Goal: Transaction & Acquisition: Purchase product/service

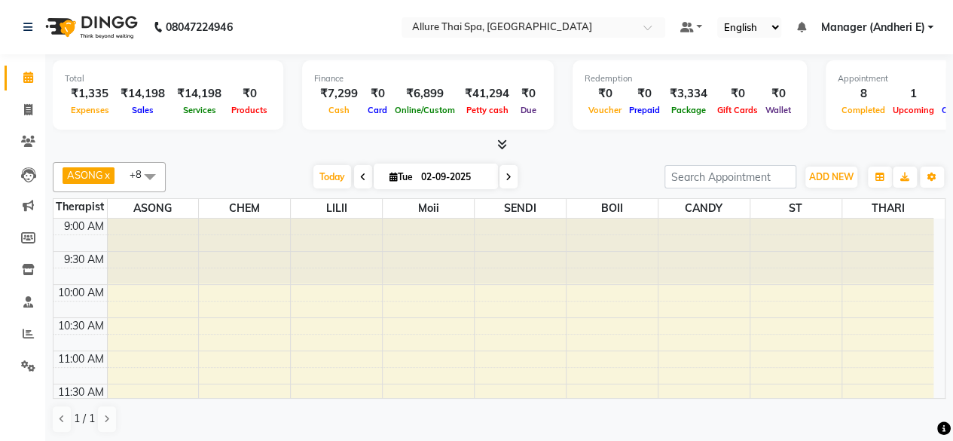
scroll to position [603, 0]
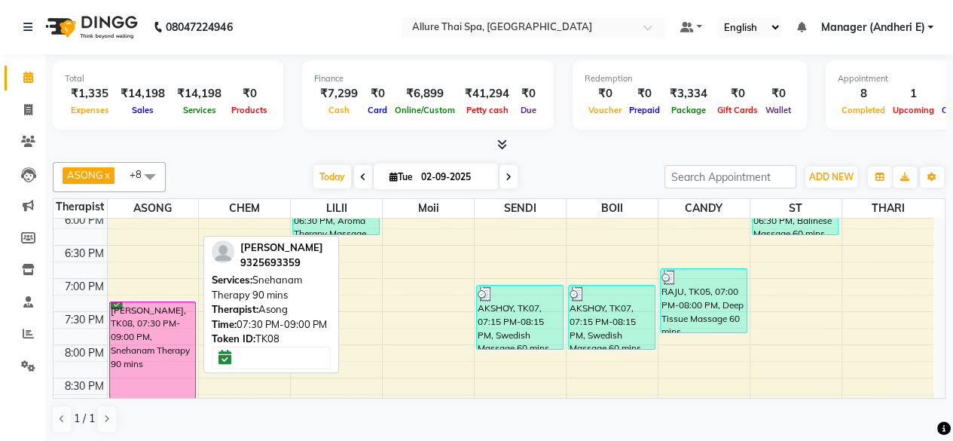
click at [154, 342] on div "[PERSON_NAME], TK08, 07:30 PM-09:00 PM, Snehanam Therapy 90 mins" at bounding box center [153, 350] width 86 height 96
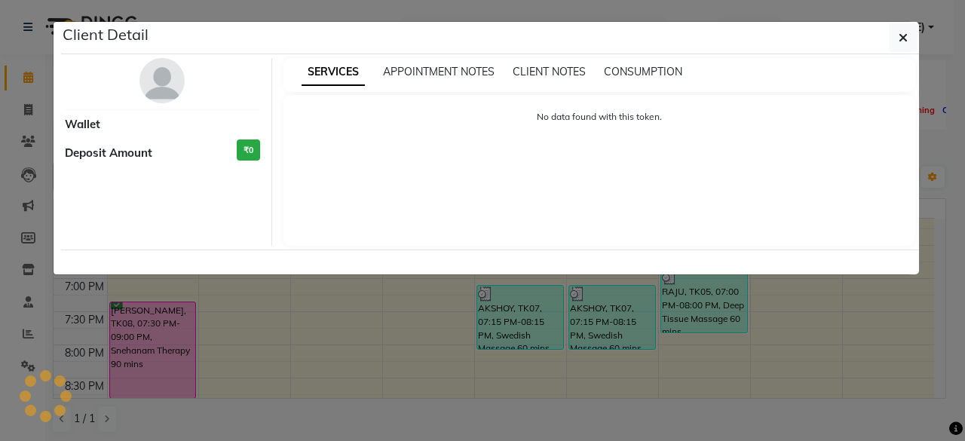
select select "6"
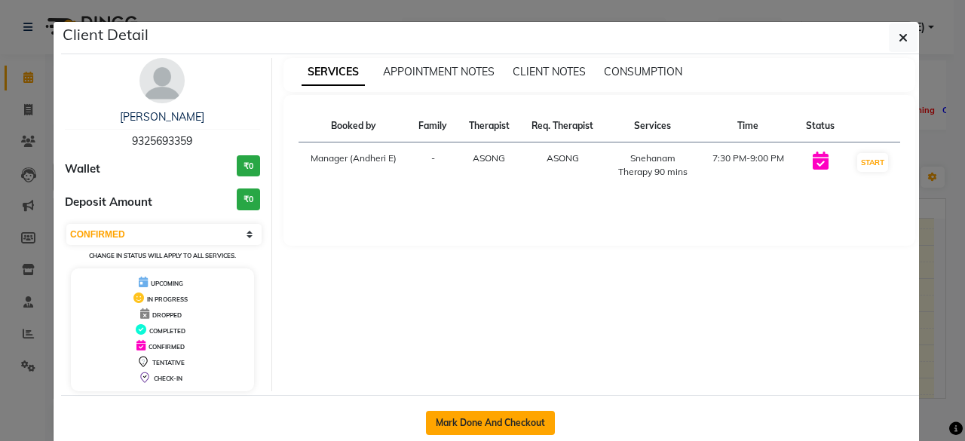
click at [485, 416] on button "Mark Done And Checkout" at bounding box center [490, 423] width 129 height 24
select select "service"
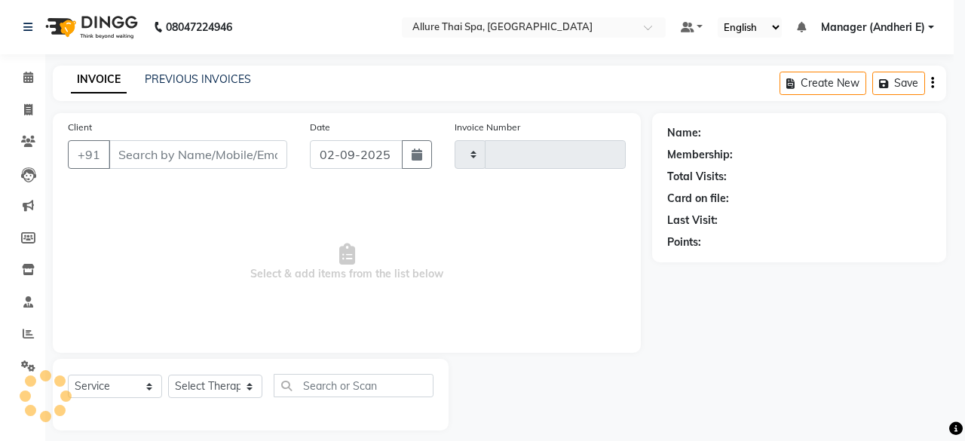
type input "1940"
select select "6826"
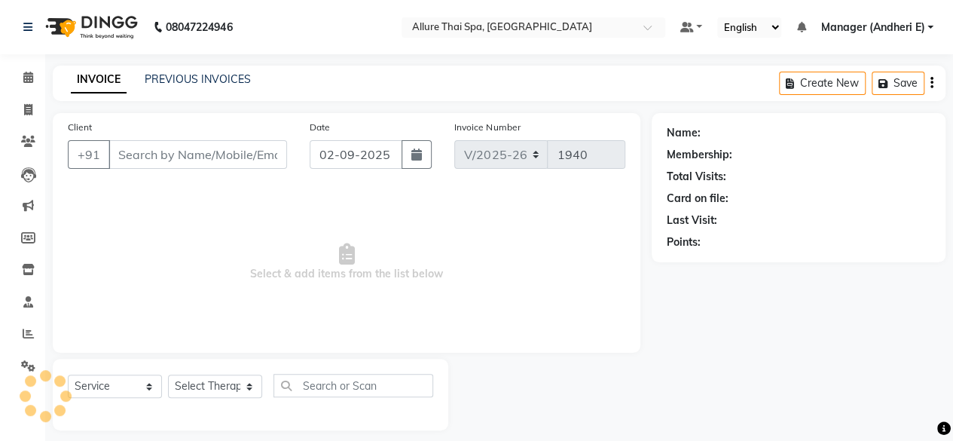
type input "9325693359"
select select "66693"
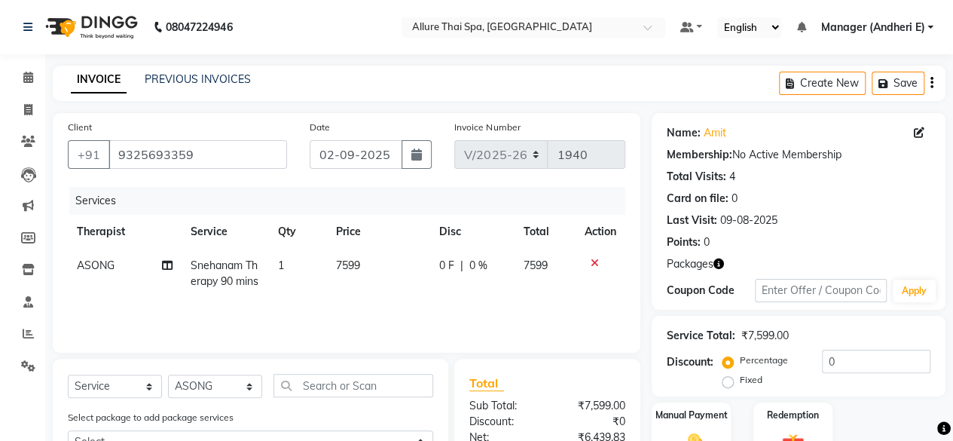
scroll to position [151, 0]
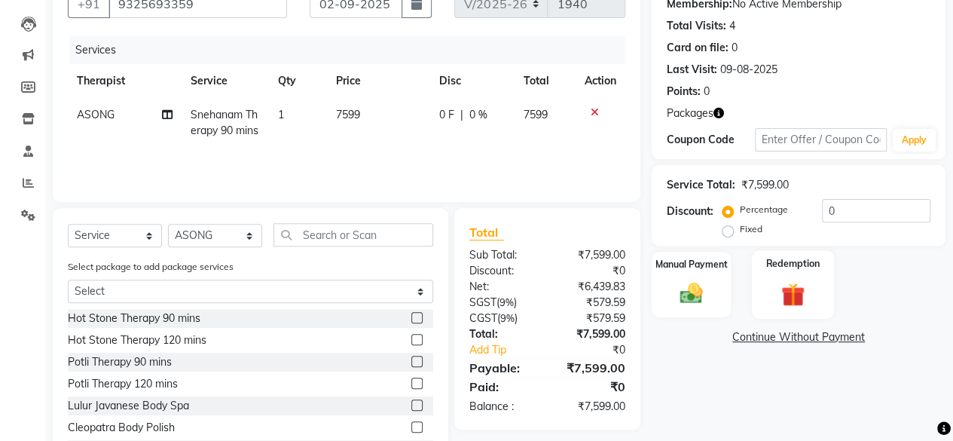
click at [794, 295] on img at bounding box center [793, 294] width 38 height 29
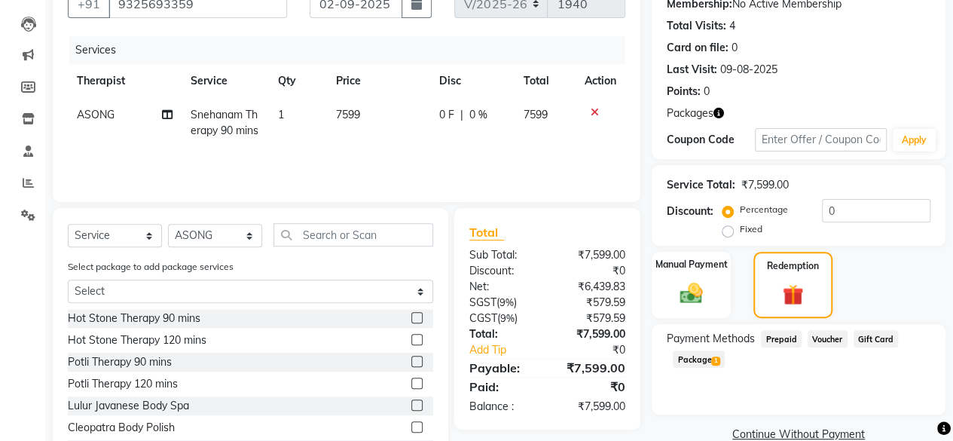
click at [689, 359] on span "Package 1" at bounding box center [699, 358] width 52 height 17
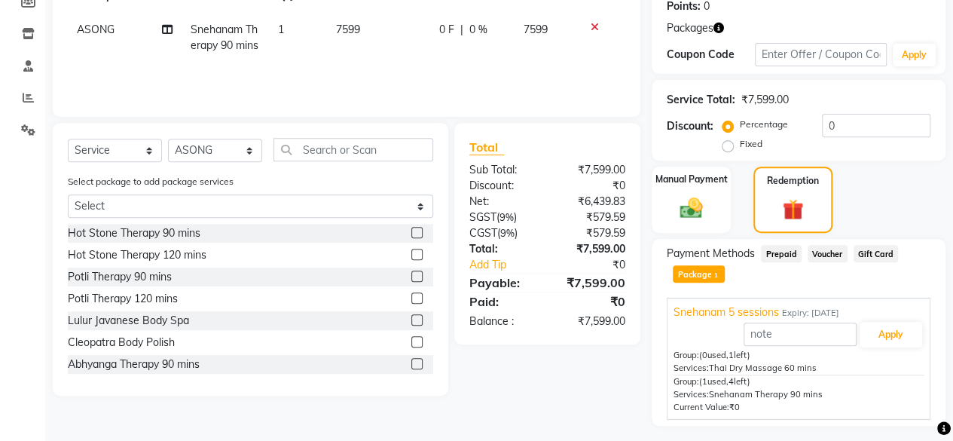
scroll to position [274, 0]
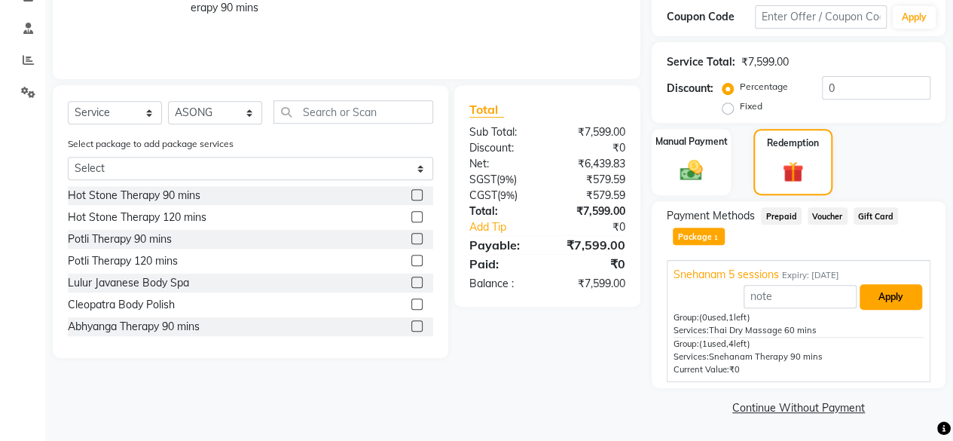
click at [896, 301] on button "Apply" at bounding box center [891, 297] width 63 height 26
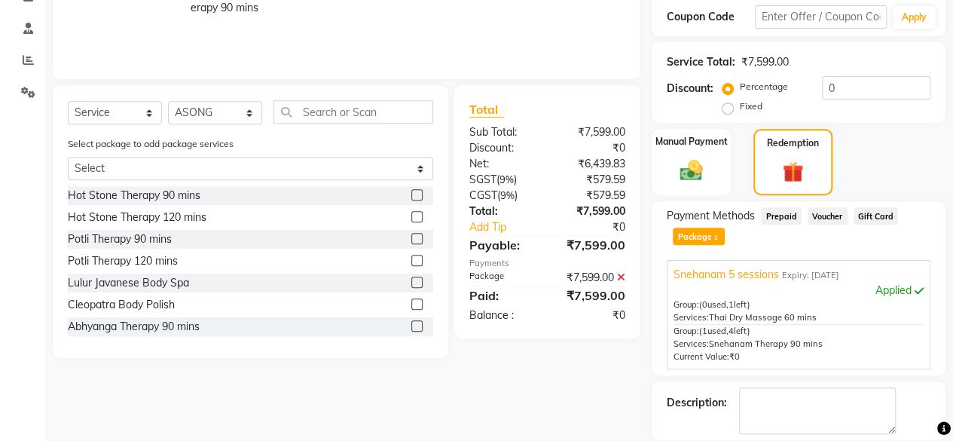
scroll to position [345, 0]
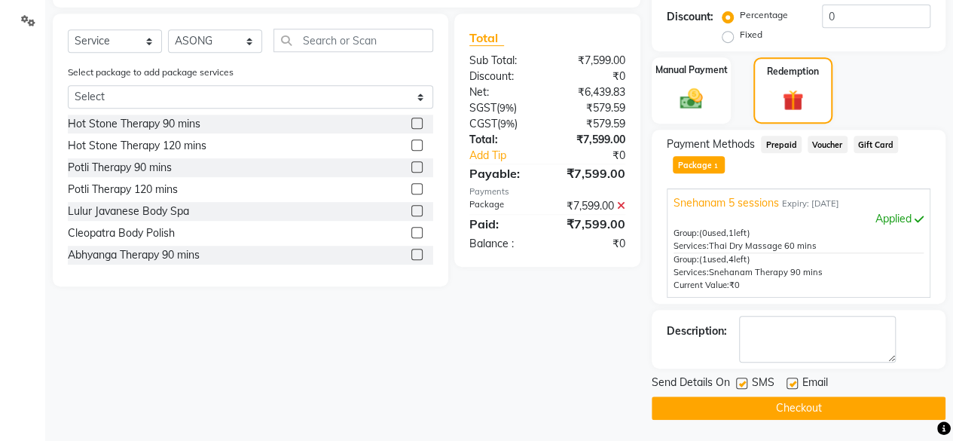
click at [799, 402] on button "Checkout" at bounding box center [799, 407] width 294 height 23
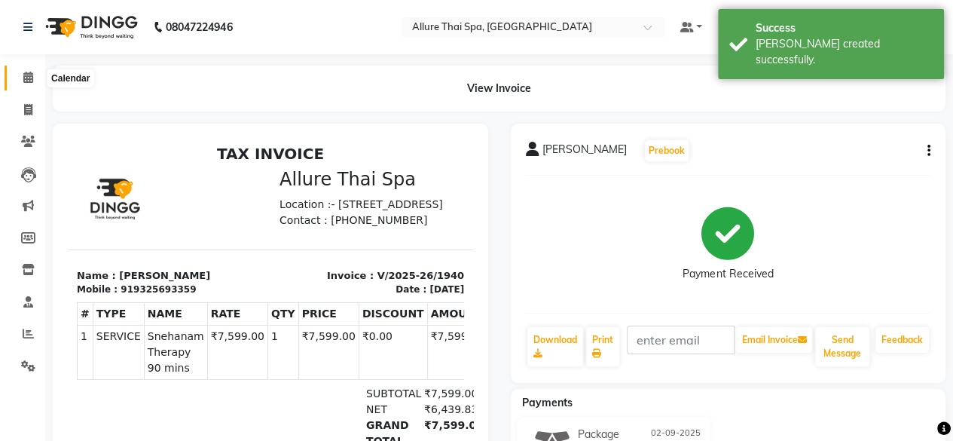
drag, startPoint x: 29, startPoint y: 76, endPoint x: 35, endPoint y: 84, distance: 9.6
click at [29, 76] on icon at bounding box center [28, 77] width 10 height 11
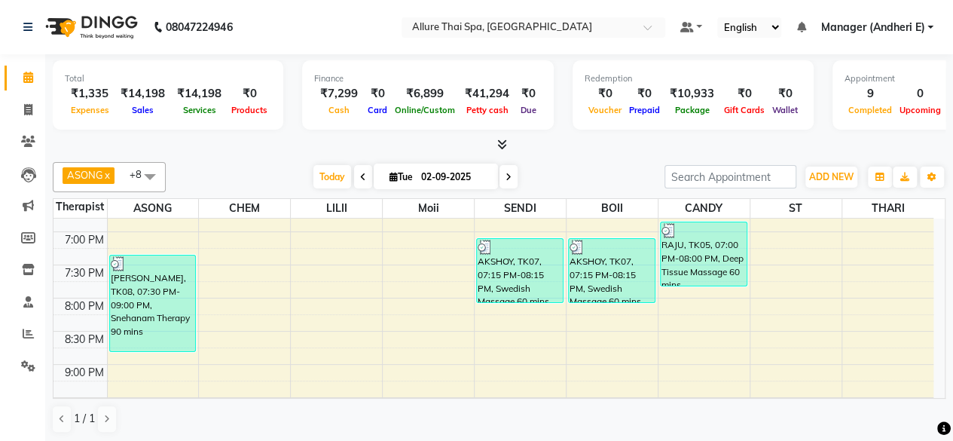
scroll to position [678, 0]
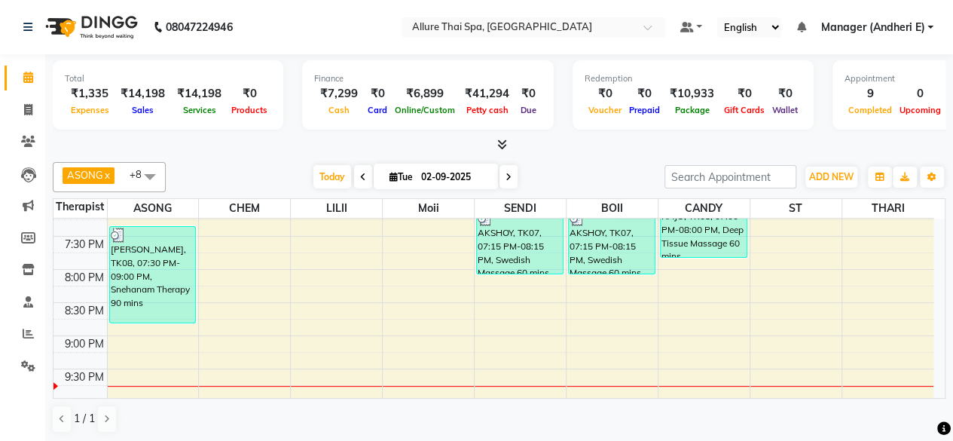
click at [504, 364] on div "9:00 AM 9:30 AM 10:00 AM 10:30 AM 11:00 AM 11:30 AM 12:00 PM 12:30 PM 1:00 PM 1…" at bounding box center [494, 37] width 880 height 994
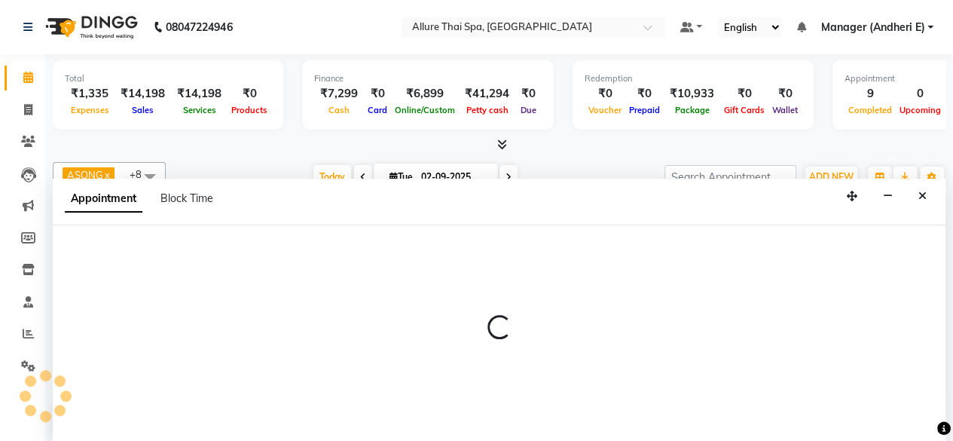
select select "66739"
select select "tentative"
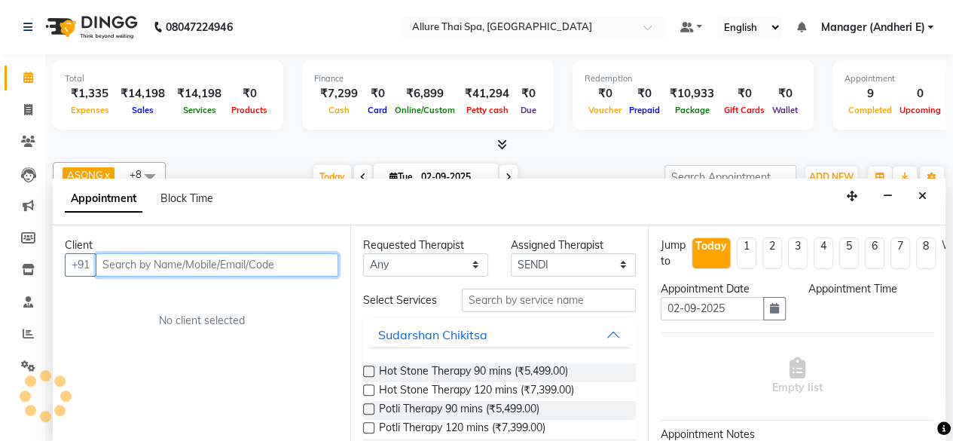
scroll to position [0, 0]
select select "1290"
click at [163, 270] on input "text" at bounding box center [217, 264] width 243 height 23
type input "f"
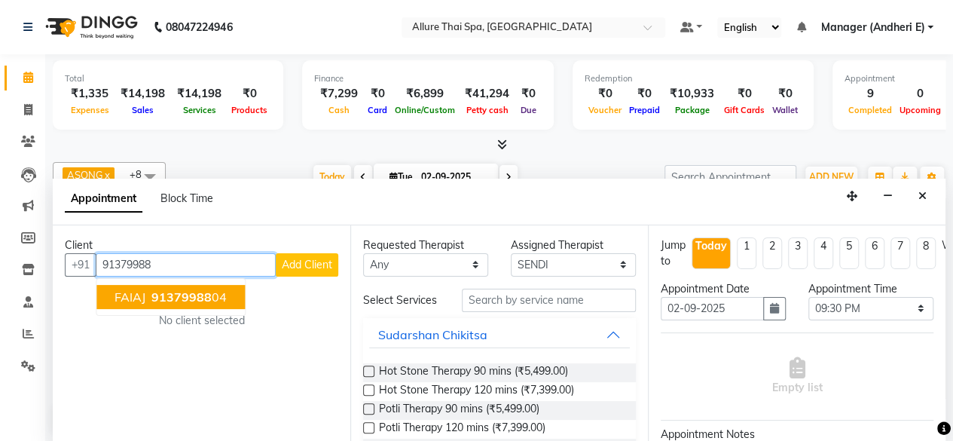
click at [185, 300] on span "91379988" at bounding box center [181, 296] width 60 height 15
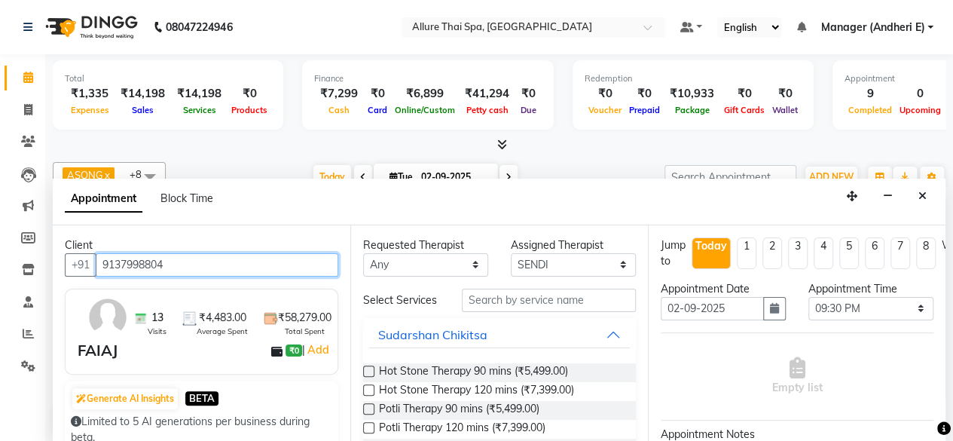
type input "9137998804"
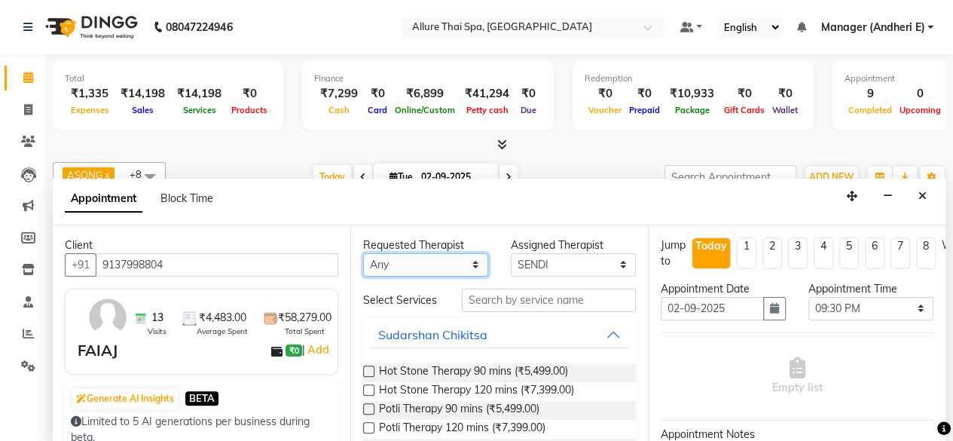
click at [434, 264] on select "Any ASONG [PERSON_NAME] BOII CANDY CHEM LILII Moii SENDI ST THARI" at bounding box center [425, 264] width 125 height 23
select select "66739"
click at [363, 253] on select "Any ASONG [PERSON_NAME] BOII CANDY CHEM LILII Moii SENDI ST THARI" at bounding box center [425, 264] width 125 height 23
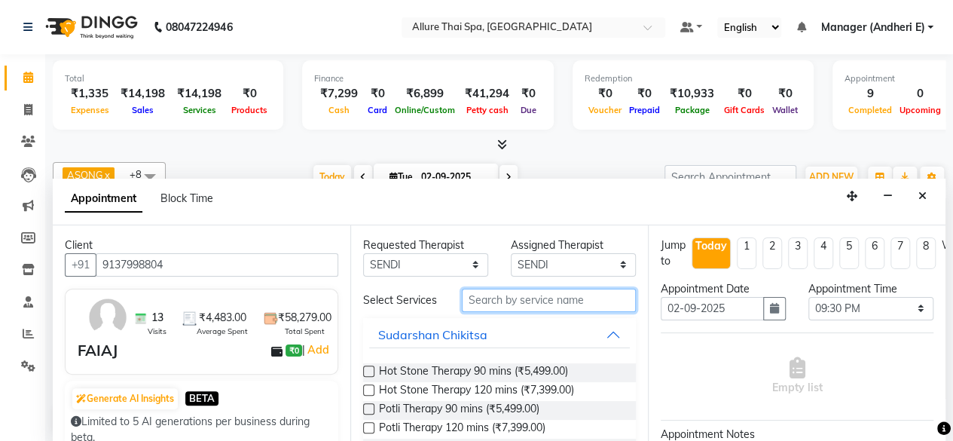
click at [497, 296] on input "text" at bounding box center [549, 300] width 174 height 23
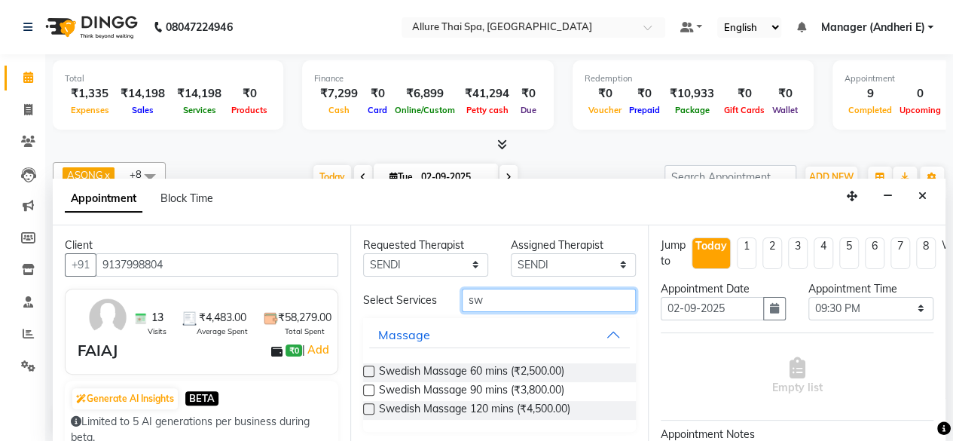
type input "sw"
click at [368, 414] on label at bounding box center [368, 408] width 11 height 11
click at [368, 415] on input "checkbox" at bounding box center [368, 410] width 10 height 10
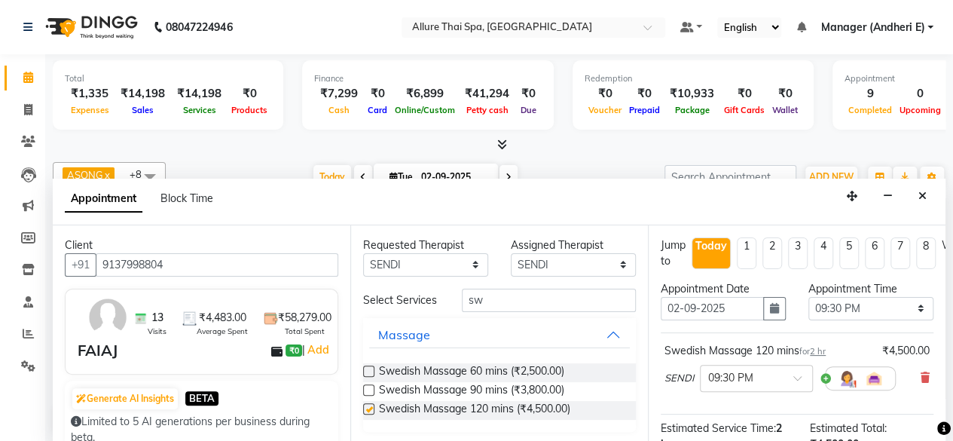
checkbox input "false"
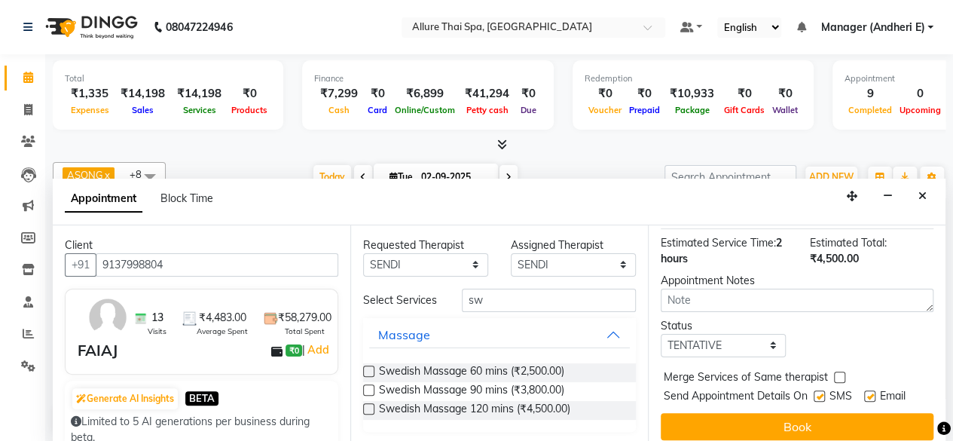
scroll to position [205, 0]
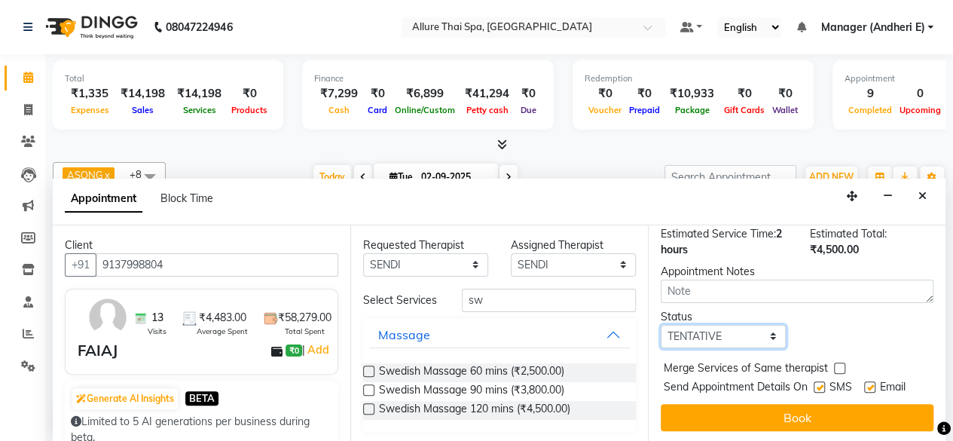
click at [747, 326] on select "Select TENTATIVE CONFIRM CHECK-IN UPCOMING" at bounding box center [723, 336] width 125 height 23
select select "confirm booking"
click at [661, 325] on select "Select TENTATIVE CONFIRM CHECK-IN UPCOMING" at bounding box center [723, 336] width 125 height 23
click at [821, 381] on label at bounding box center [819, 386] width 11 height 11
click at [821, 384] on input "checkbox" at bounding box center [819, 389] width 10 height 10
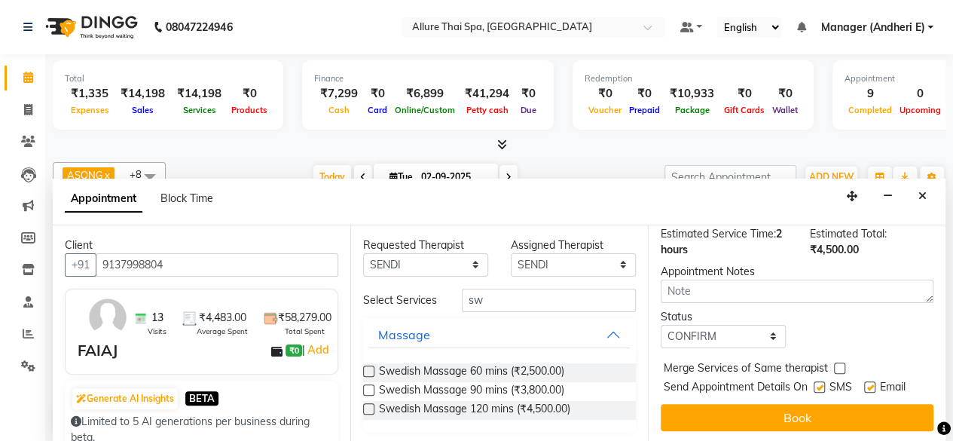
checkbox input "false"
click at [873, 381] on label at bounding box center [869, 386] width 11 height 11
click at [873, 384] on input "checkbox" at bounding box center [869, 389] width 10 height 10
checkbox input "false"
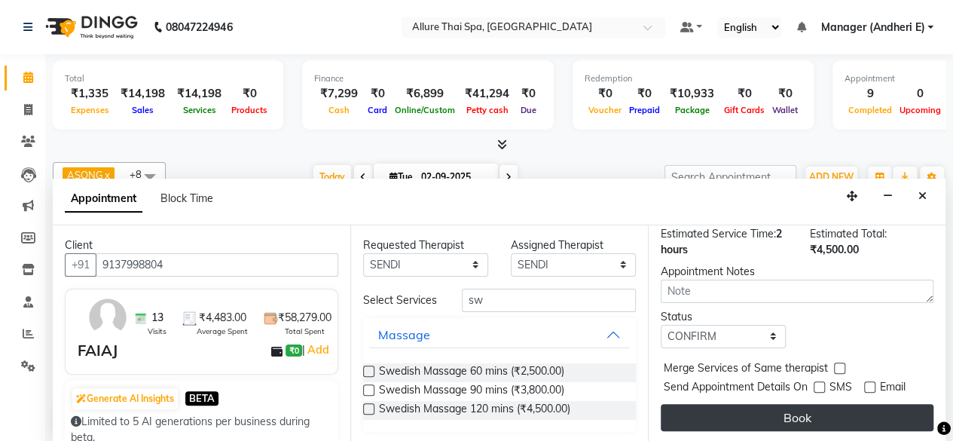
click at [803, 404] on button "Book" at bounding box center [797, 417] width 273 height 27
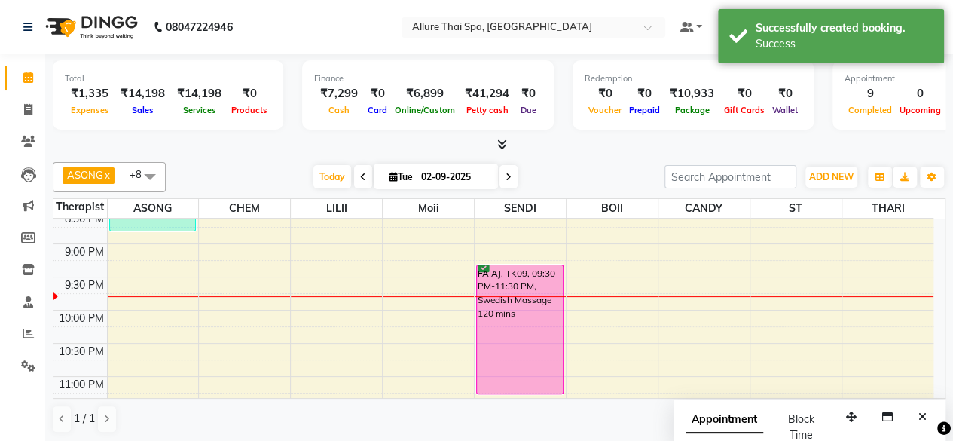
scroll to position [805, 0]
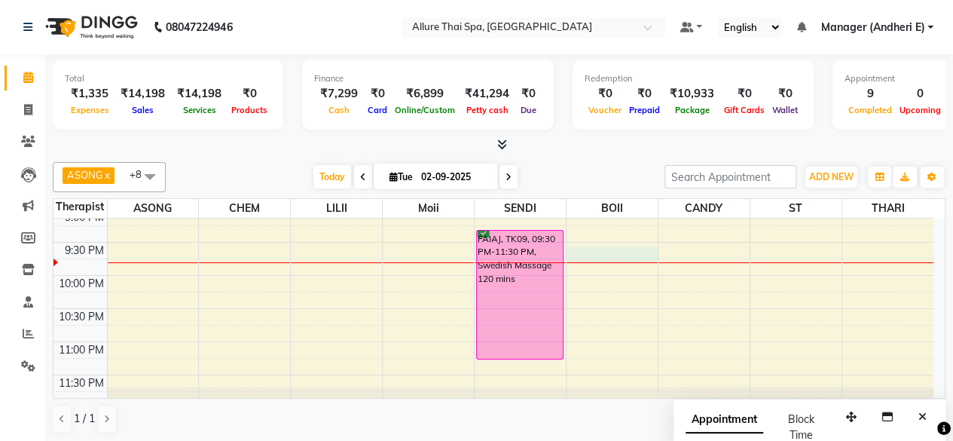
select select "89381"
select select "1305"
select select "tentative"
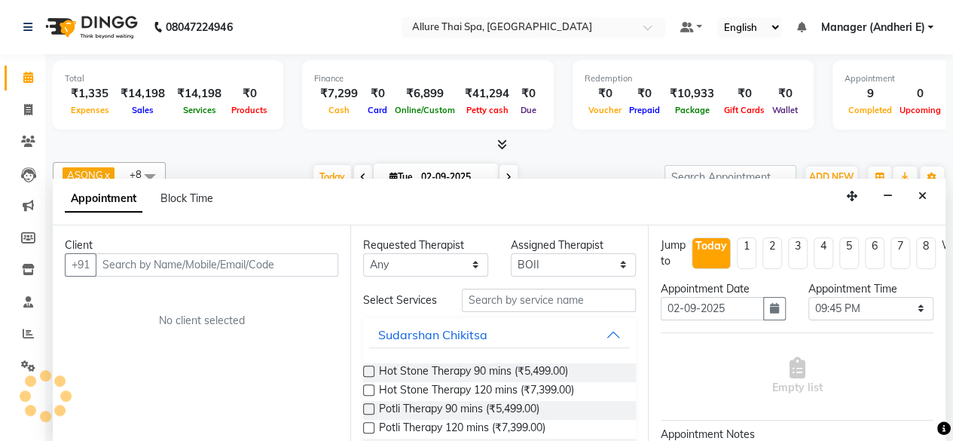
scroll to position [0, 0]
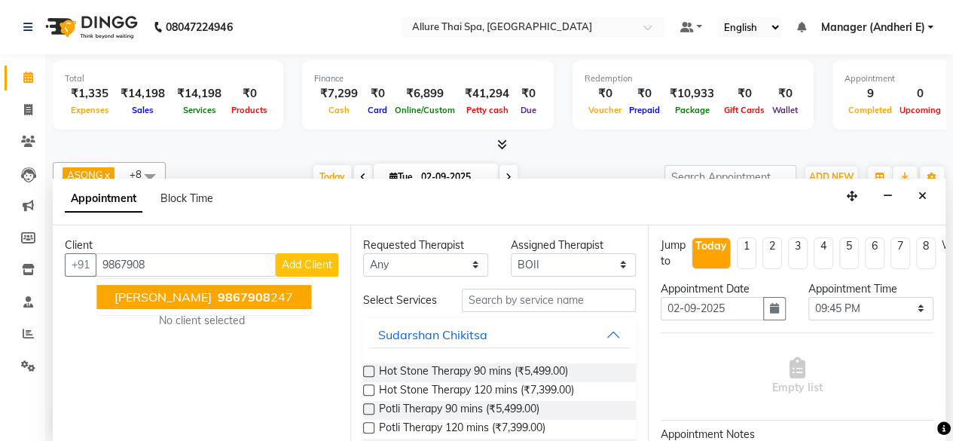
click at [218, 298] on span "9867908" at bounding box center [244, 296] width 53 height 15
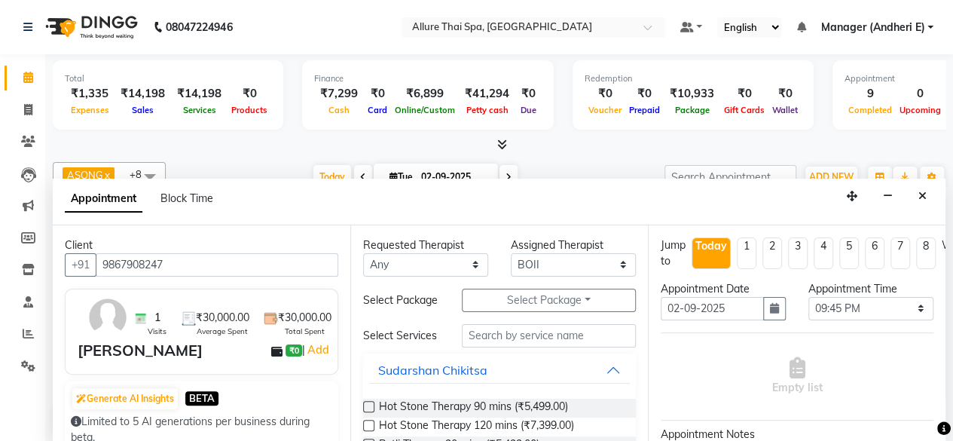
type input "9867908247"
click at [505, 347] on input "text" at bounding box center [549, 335] width 174 height 23
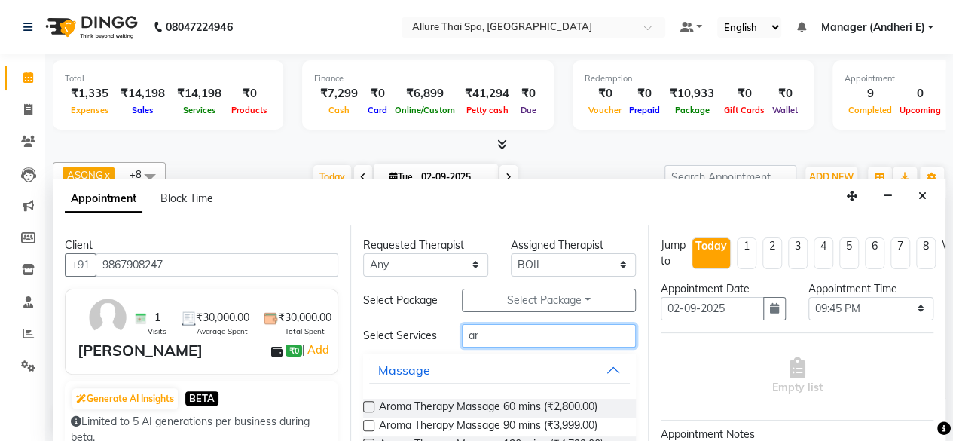
type input "ar"
click at [372, 412] on label at bounding box center [368, 406] width 11 height 11
click at [372, 413] on input "checkbox" at bounding box center [368, 408] width 10 height 10
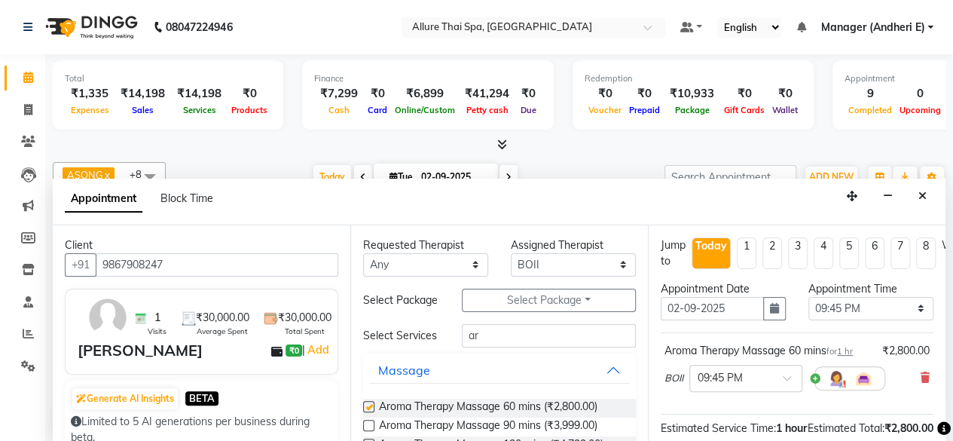
checkbox input "false"
click at [443, 261] on select "Any ASONG [PERSON_NAME] BOII CANDY CHEM LILII Moii SENDI ST THARI" at bounding box center [425, 264] width 125 height 23
select select "89380"
click at [363, 253] on select "Any ASONG [PERSON_NAME] BOII CANDY CHEM LILII Moii SENDI ST THARI" at bounding box center [425, 264] width 125 height 23
select select "89380"
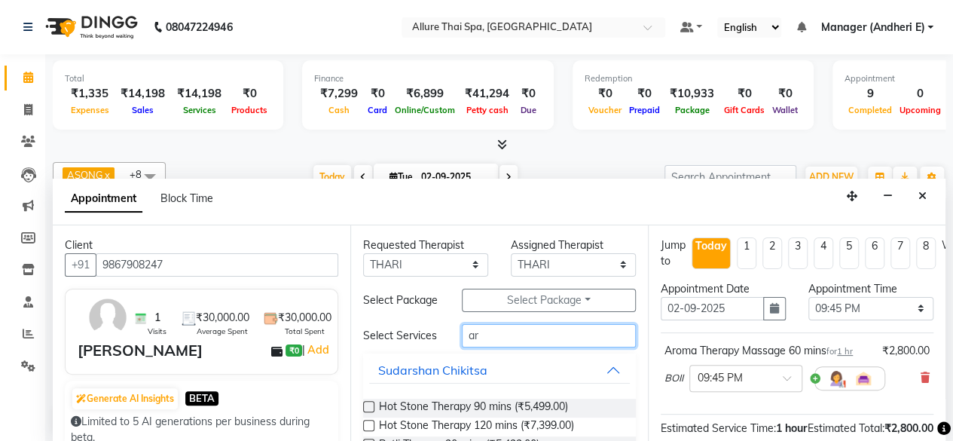
click at [487, 344] on input "ar" at bounding box center [549, 335] width 174 height 23
type input "a"
type input "ba"
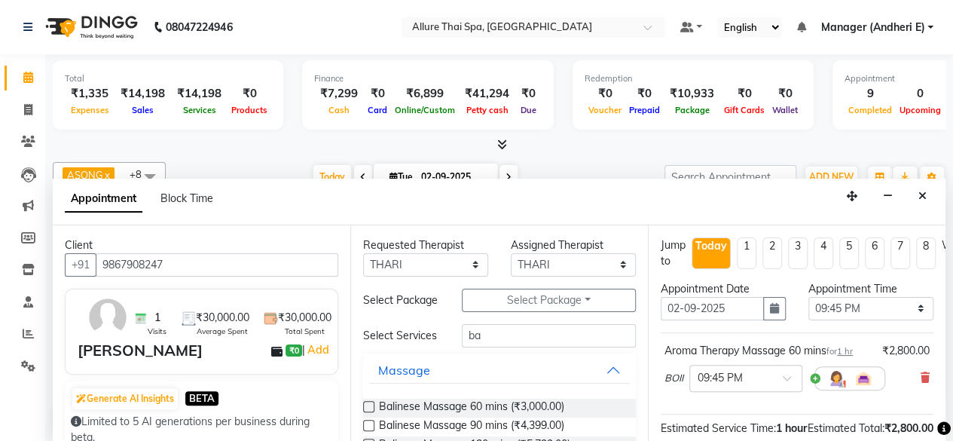
click at [363, 412] on label at bounding box center [368, 406] width 11 height 11
click at [363, 413] on input "checkbox" at bounding box center [368, 408] width 10 height 10
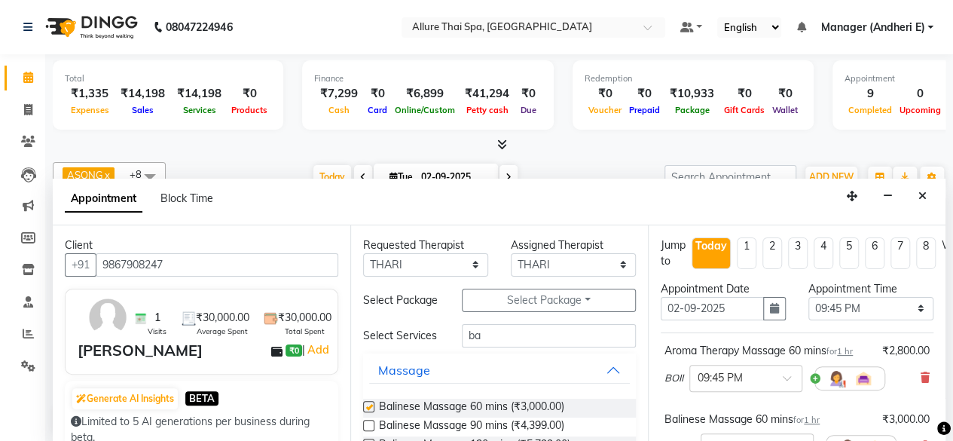
checkbox input "false"
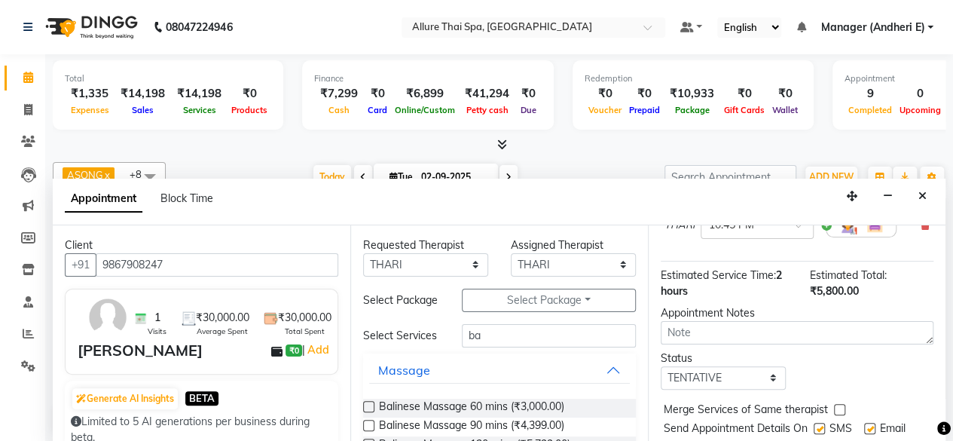
scroll to position [274, 0]
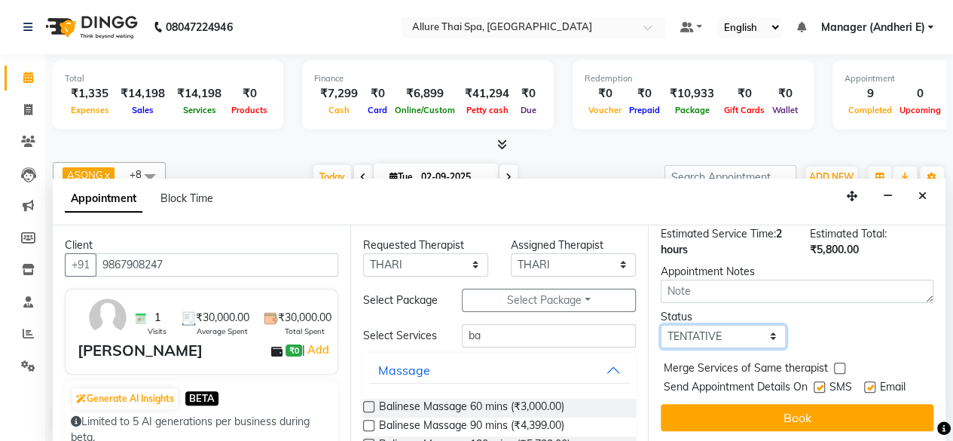
click at [735, 325] on select "Select TENTATIVE CONFIRM CHECK-IN UPCOMING" at bounding box center [723, 336] width 125 height 23
select select "confirm booking"
click at [661, 325] on select "Select TENTATIVE CONFIRM CHECK-IN UPCOMING" at bounding box center [723, 336] width 125 height 23
click at [821, 381] on label at bounding box center [819, 386] width 11 height 11
click at [821, 384] on input "checkbox" at bounding box center [819, 389] width 10 height 10
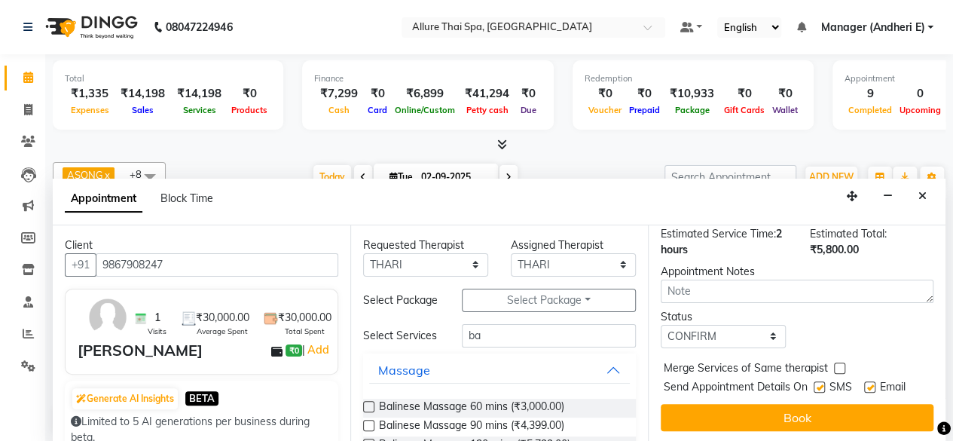
checkbox input "false"
click at [870, 381] on label at bounding box center [869, 386] width 11 height 11
click at [870, 384] on input "checkbox" at bounding box center [869, 389] width 10 height 10
checkbox input "false"
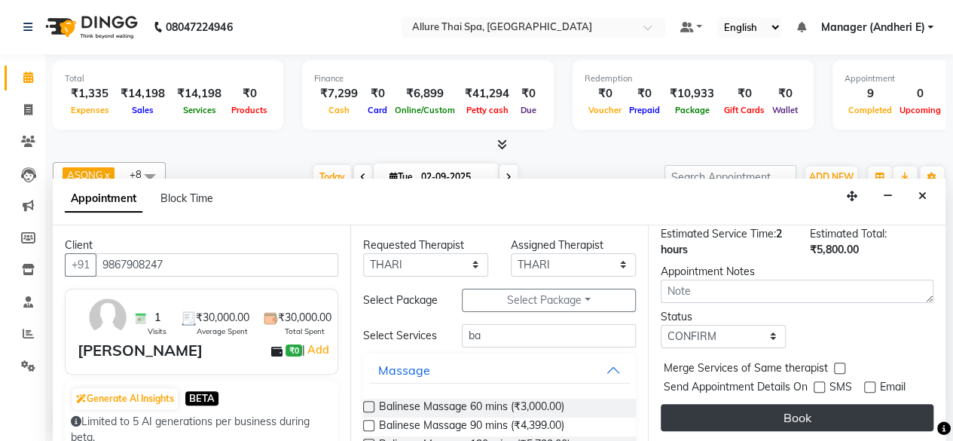
click at [801, 404] on button "Book" at bounding box center [797, 417] width 273 height 27
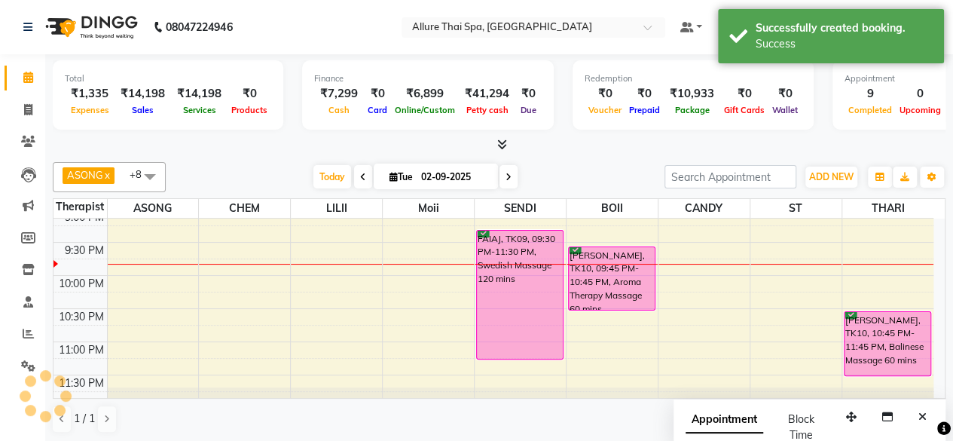
scroll to position [0, 0]
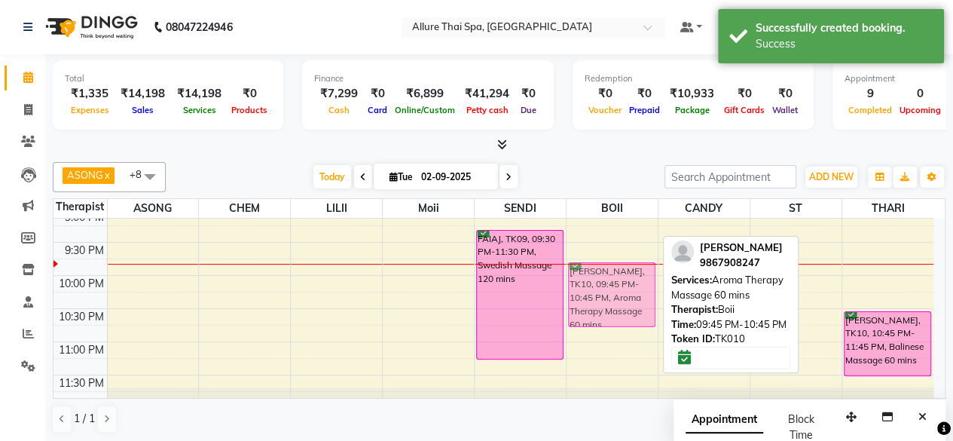
drag, startPoint x: 606, startPoint y: 286, endPoint x: 612, endPoint y: 304, distance: 19.1
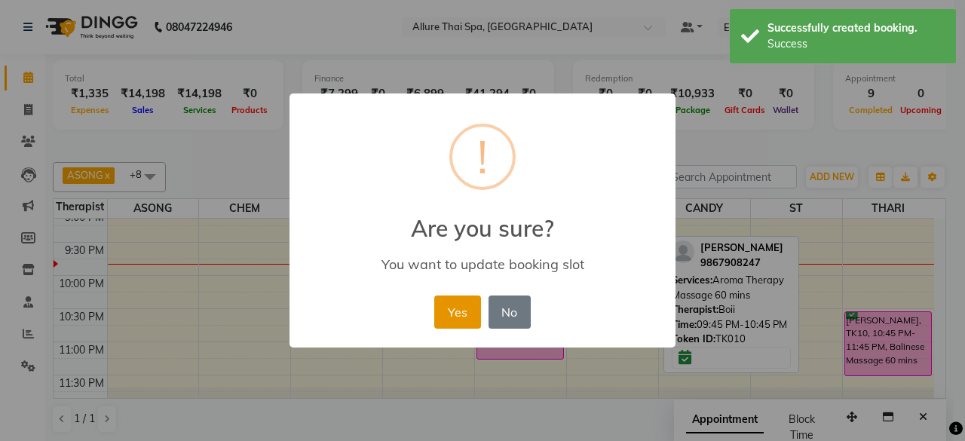
click at [464, 316] on button "Yes" at bounding box center [457, 311] width 46 height 33
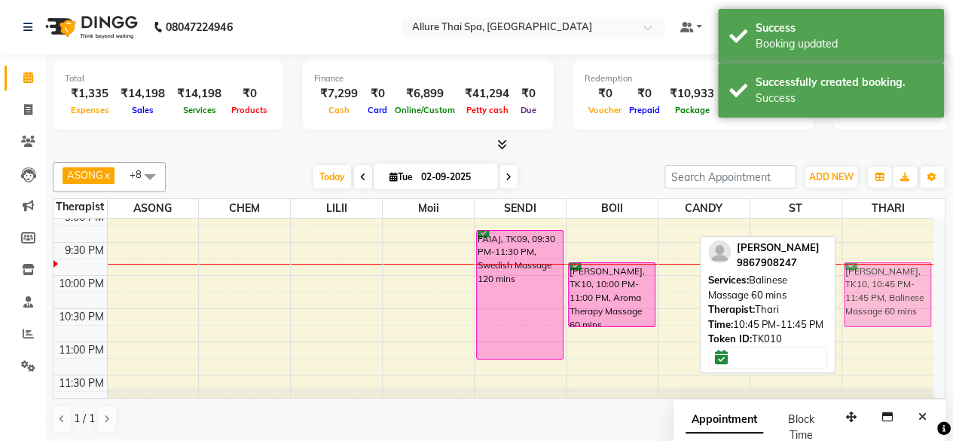
drag, startPoint x: 879, startPoint y: 341, endPoint x: 882, endPoint y: 286, distance: 55.8
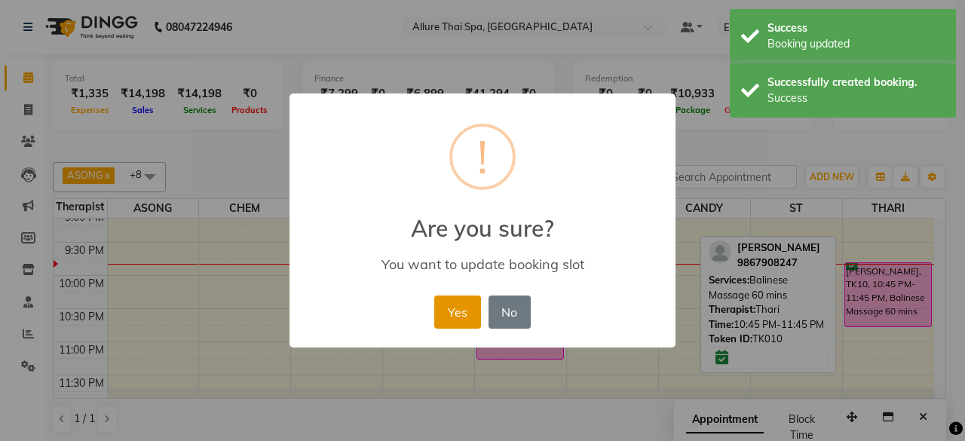
click at [448, 314] on button "Yes" at bounding box center [457, 311] width 46 height 33
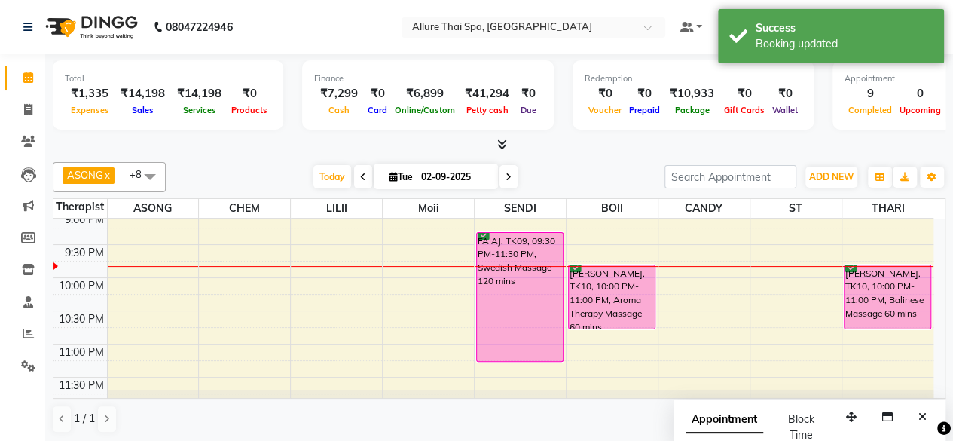
scroll to position [805, 0]
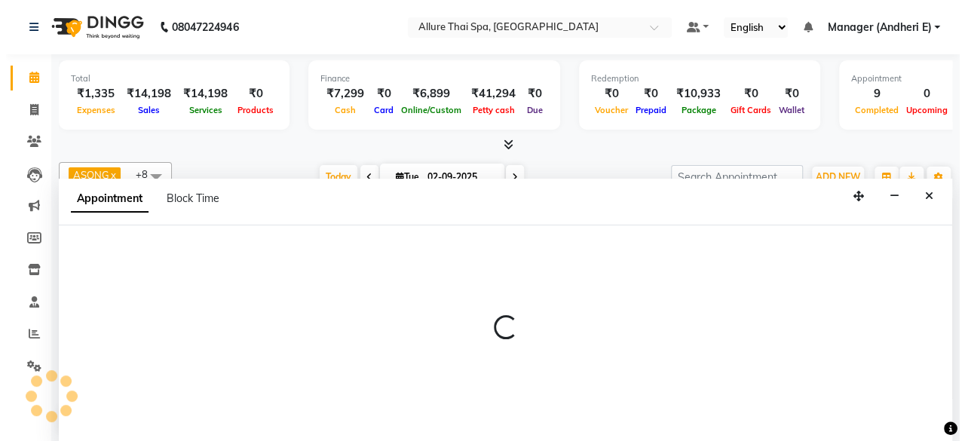
scroll to position [0, 0]
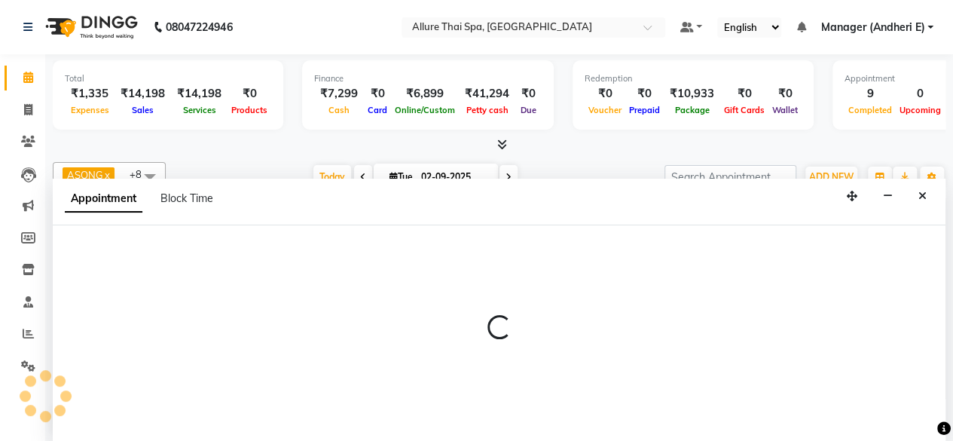
select select "66693"
select select "1335"
select select "tentative"
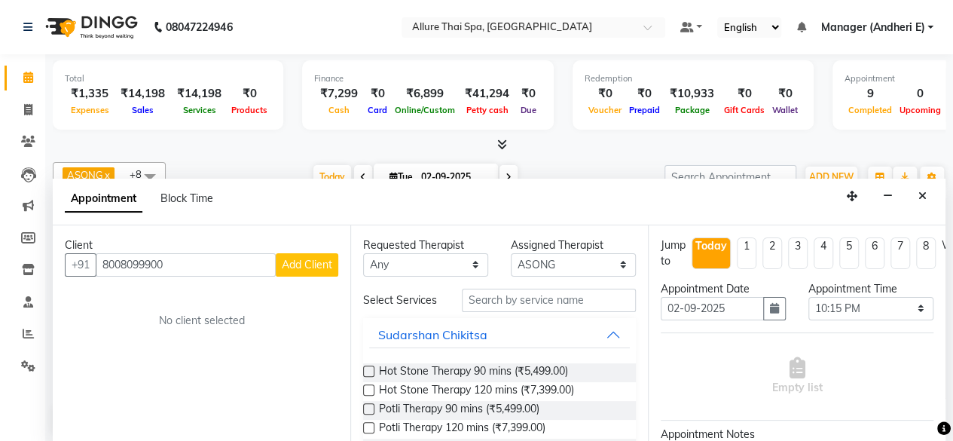
type input "8008099900"
click at [427, 259] on select "Any ASONG [PERSON_NAME] BOII CANDY CHEM LILII Moii SENDI ST THARI" at bounding box center [425, 264] width 125 height 23
select select "66693"
click at [363, 253] on select "Any ASONG [PERSON_NAME] BOII CANDY CHEM LILII Moii SENDI ST THARI" at bounding box center [425, 264] width 125 height 23
click at [316, 262] on span "Add Client" at bounding box center [307, 265] width 50 height 14
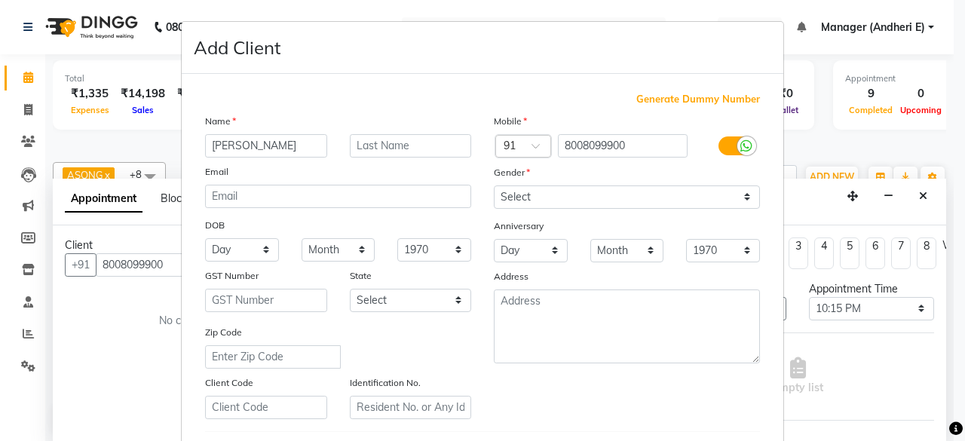
type input "[PERSON_NAME]"
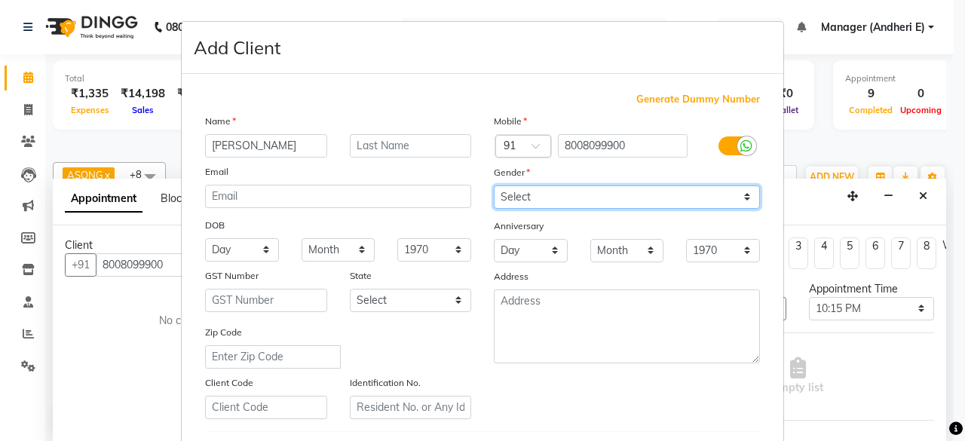
click at [564, 197] on select "Select [DEMOGRAPHIC_DATA] [DEMOGRAPHIC_DATA] Other Prefer Not To Say" at bounding box center [627, 196] width 266 height 23
select select "[DEMOGRAPHIC_DATA]"
click at [494, 185] on select "Select [DEMOGRAPHIC_DATA] [DEMOGRAPHIC_DATA] Other Prefer Not To Say" at bounding box center [627, 196] width 266 height 23
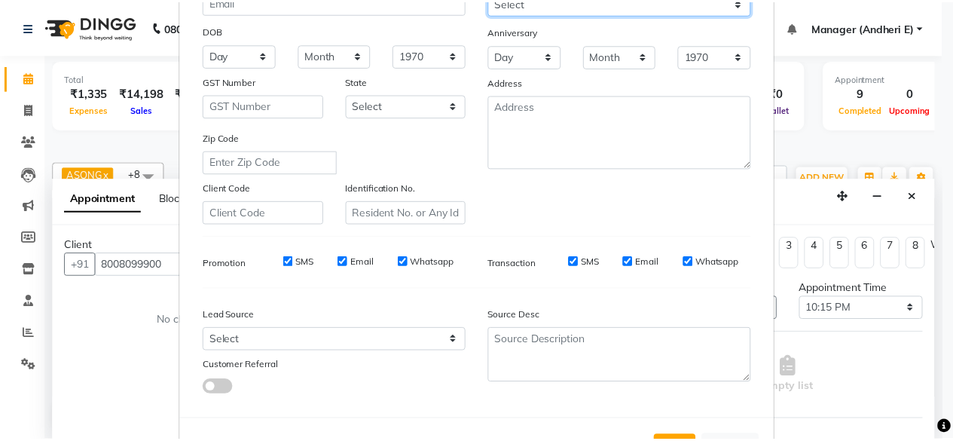
scroll to position [226, 0]
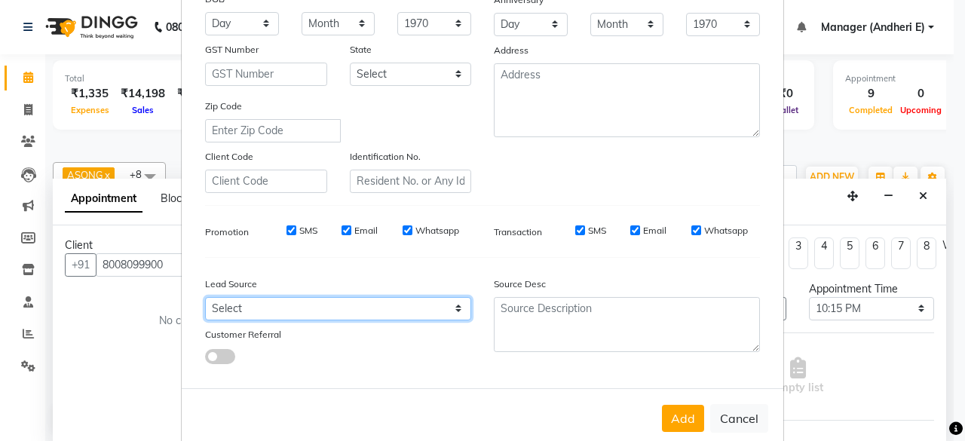
click at [363, 310] on select "Select Walk-in Referral Friend Advertisement Facebook JustDial Google Other Web…" at bounding box center [338, 308] width 266 height 23
select select "47850"
click at [205, 297] on select "Select Walk-in Referral Friend Advertisement Facebook JustDial Google Other Web…" at bounding box center [338, 308] width 266 height 23
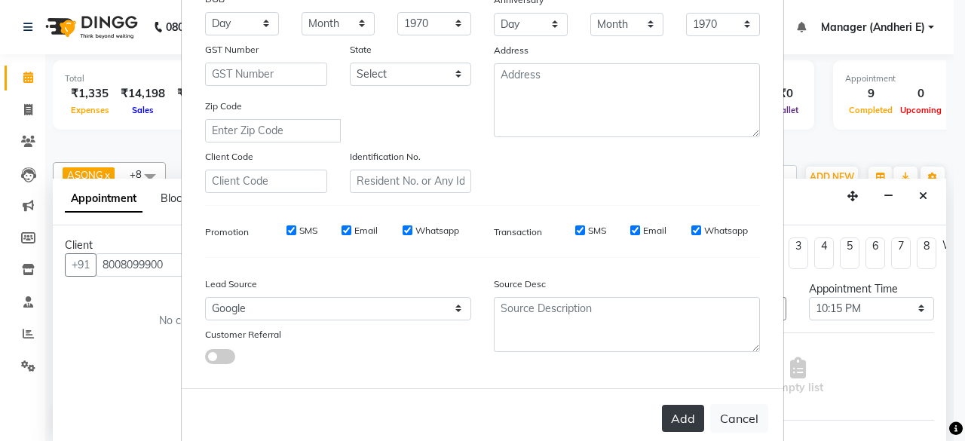
click at [680, 418] on button "Add" at bounding box center [683, 418] width 42 height 27
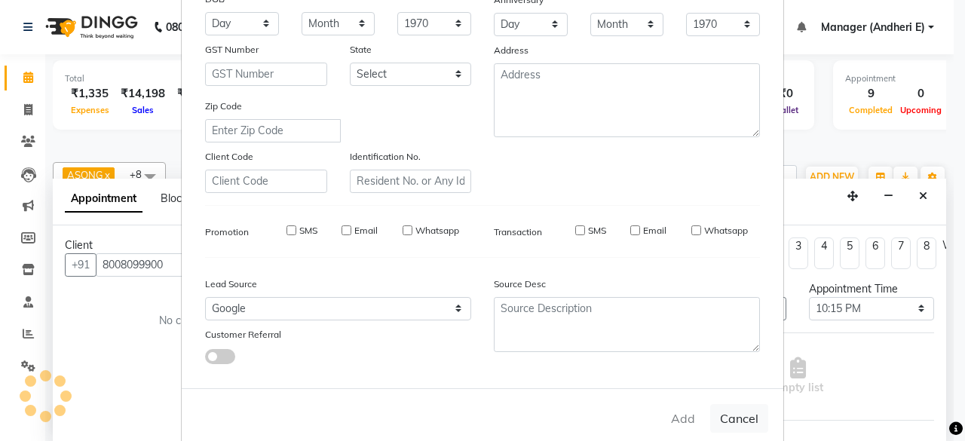
select select
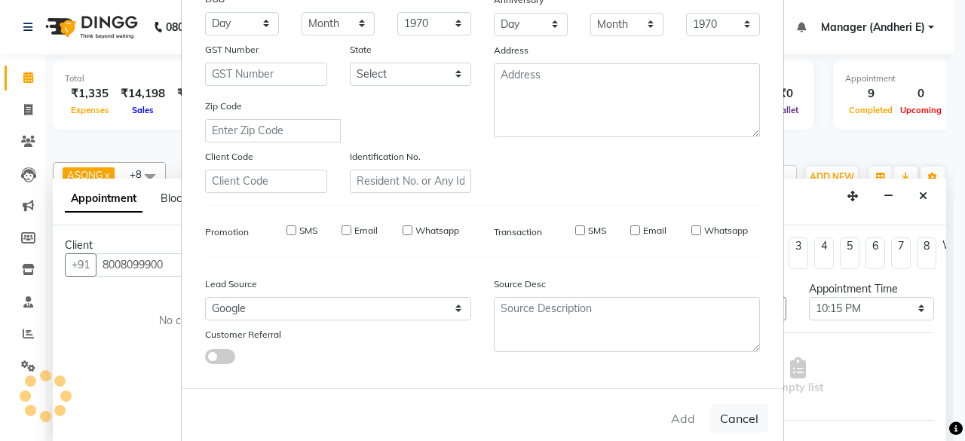
select select
checkbox input "false"
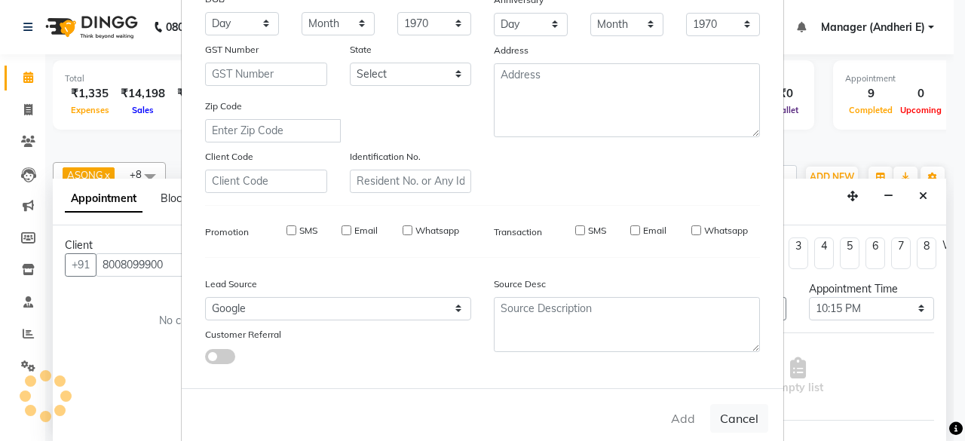
checkbox input "false"
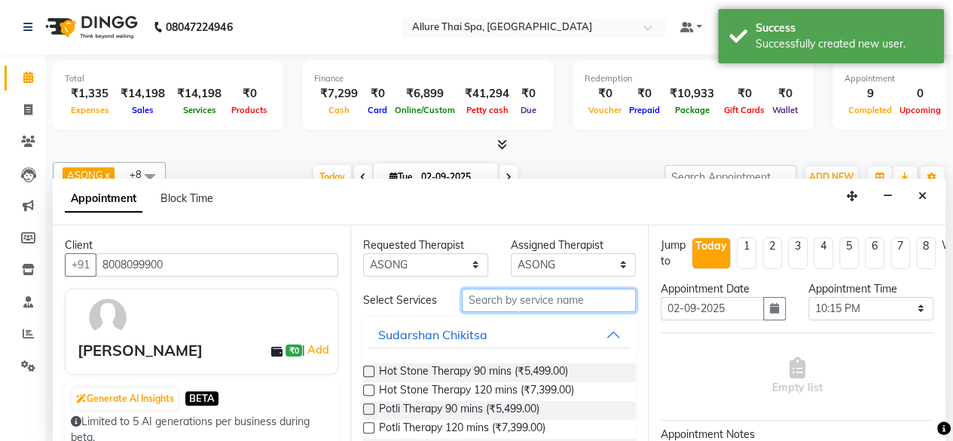
click at [512, 297] on input "text" at bounding box center [549, 300] width 174 height 23
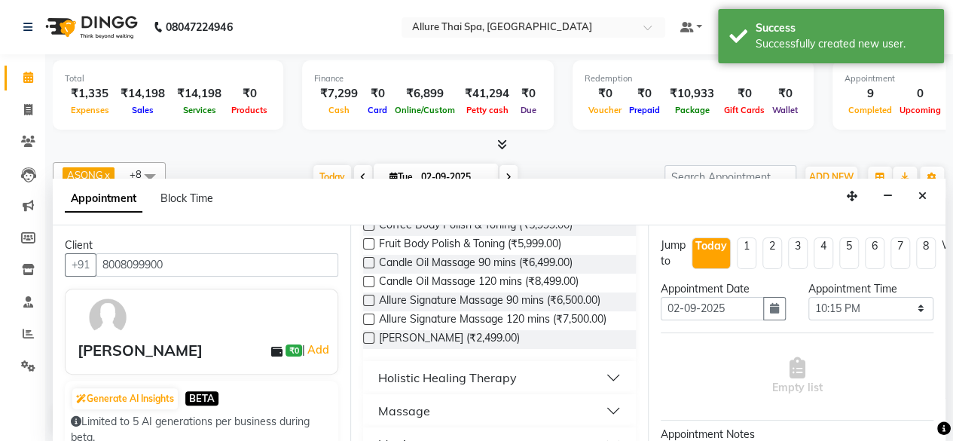
scroll to position [377, 0]
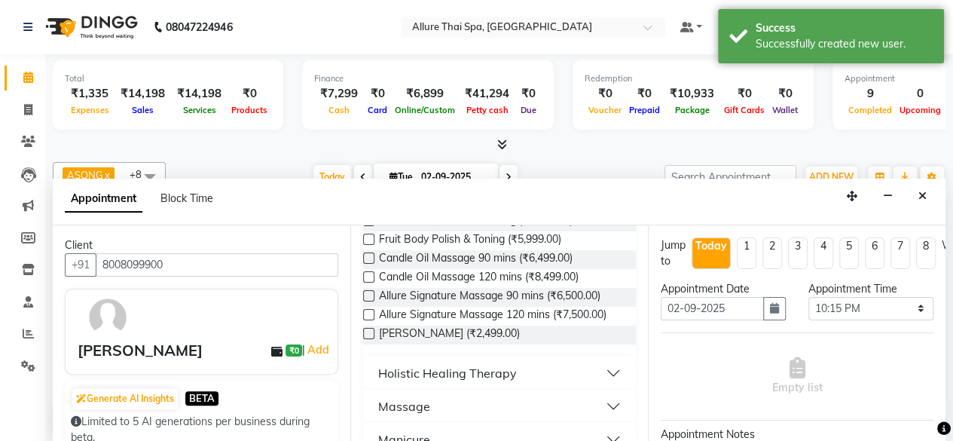
click at [600, 373] on button "Holistic Healing Therapy" at bounding box center [499, 372] width 261 height 27
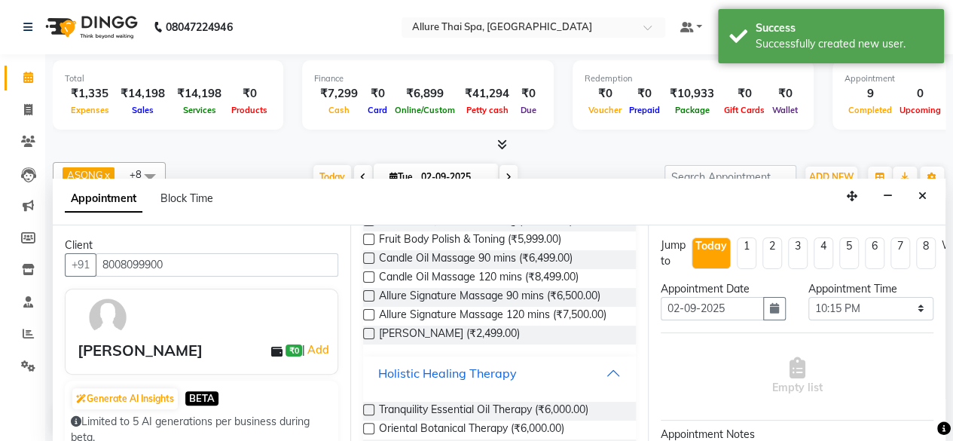
scroll to position [527, 0]
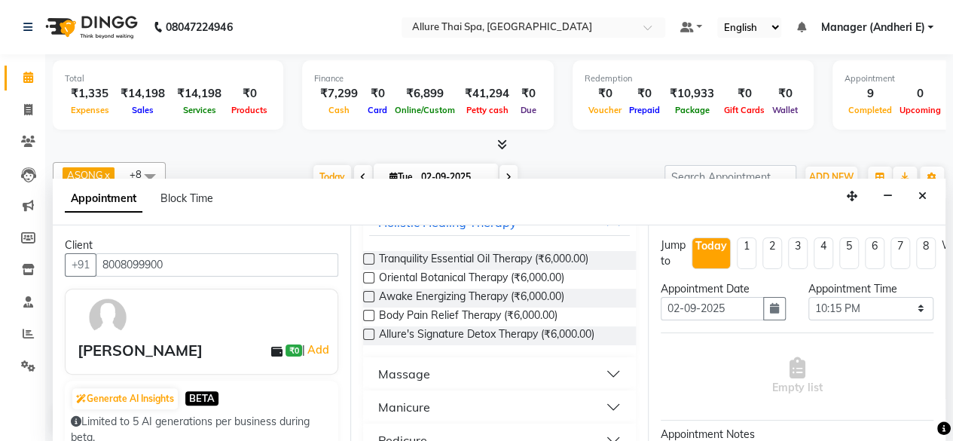
click at [368, 316] on label at bounding box center [368, 315] width 11 height 11
click at [368, 316] on input "checkbox" at bounding box center [368, 317] width 10 height 10
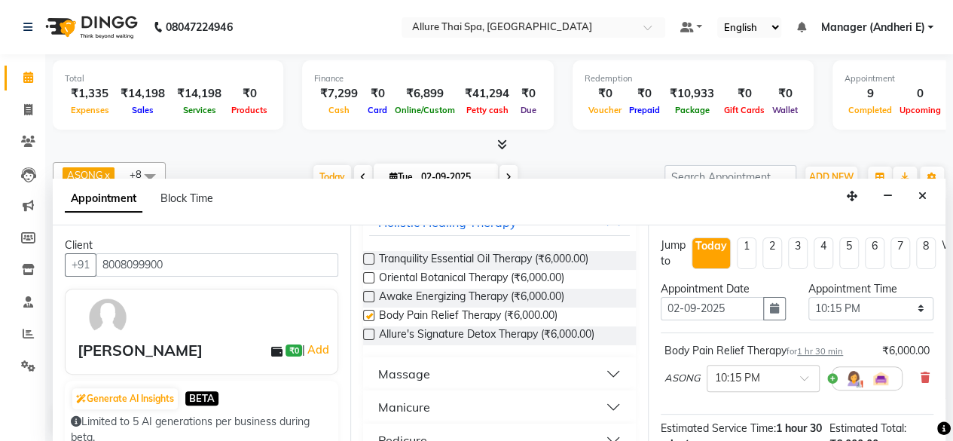
checkbox input "false"
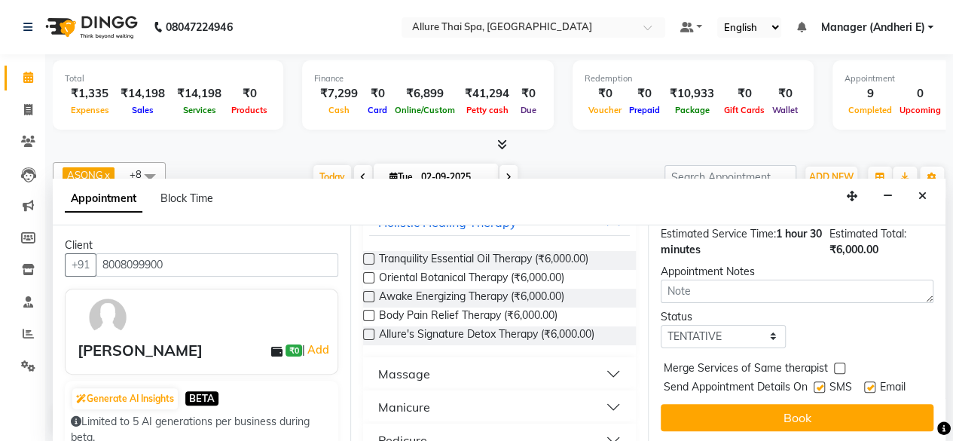
scroll to position [205, 0]
click at [720, 325] on select "Select TENTATIVE CONFIRM CHECK-IN UPCOMING" at bounding box center [723, 336] width 125 height 23
select select "confirm booking"
click at [661, 325] on select "Select TENTATIVE CONFIRM CHECK-IN UPCOMING" at bounding box center [723, 336] width 125 height 23
click at [818, 381] on label at bounding box center [819, 386] width 11 height 11
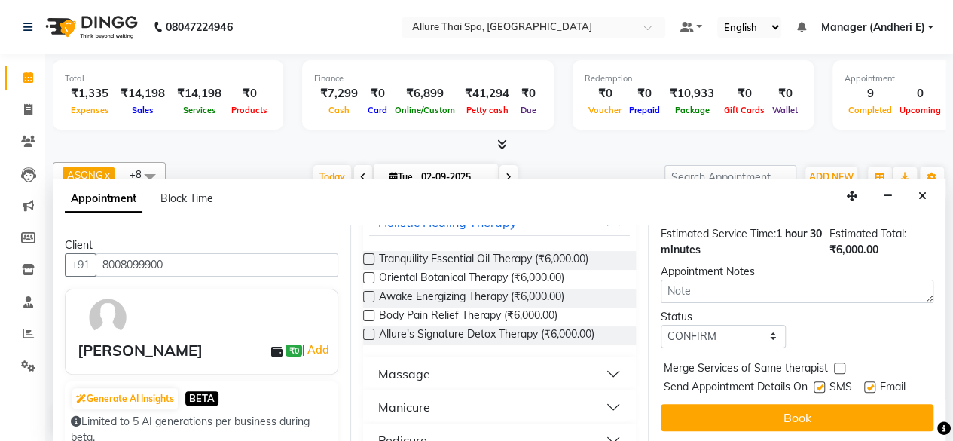
click at [818, 384] on input "checkbox" at bounding box center [819, 389] width 10 height 10
checkbox input "false"
click at [867, 381] on label at bounding box center [869, 386] width 11 height 11
click at [867, 384] on input "checkbox" at bounding box center [869, 389] width 10 height 10
checkbox input "false"
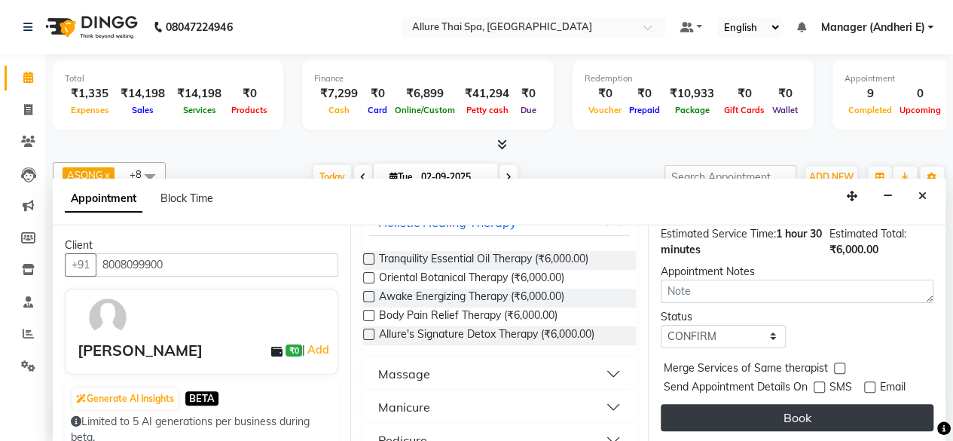
click at [793, 404] on button "Book" at bounding box center [797, 417] width 273 height 27
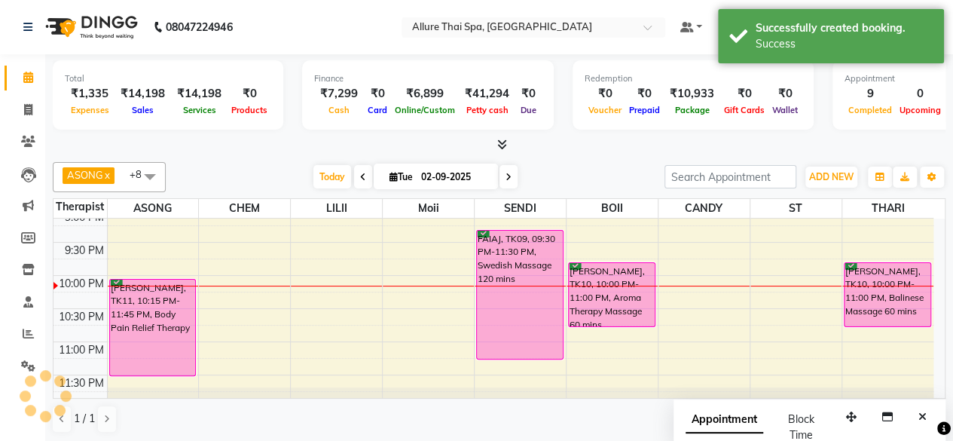
scroll to position [0, 0]
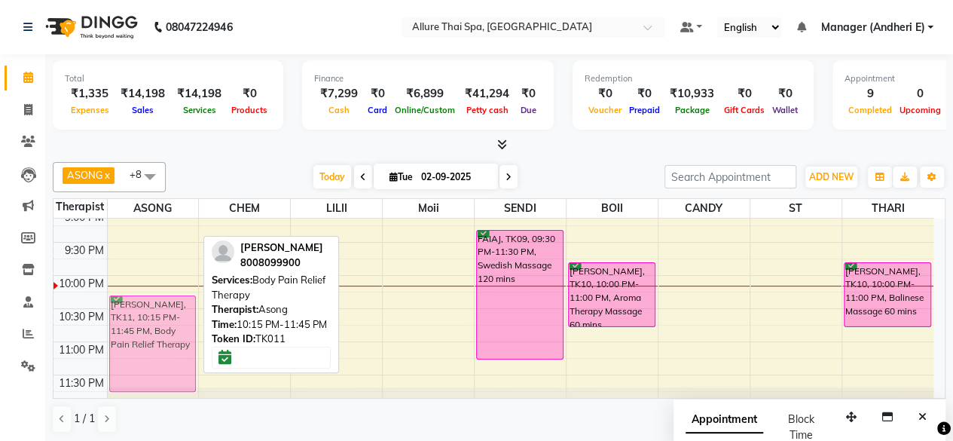
drag, startPoint x: 168, startPoint y: 304, endPoint x: 168, endPoint y: 322, distance: 17.3
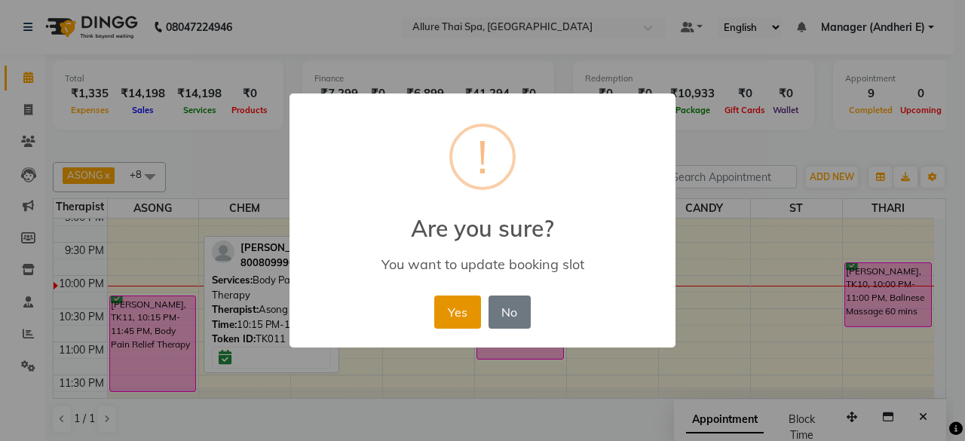
click at [459, 314] on button "Yes" at bounding box center [457, 311] width 46 height 33
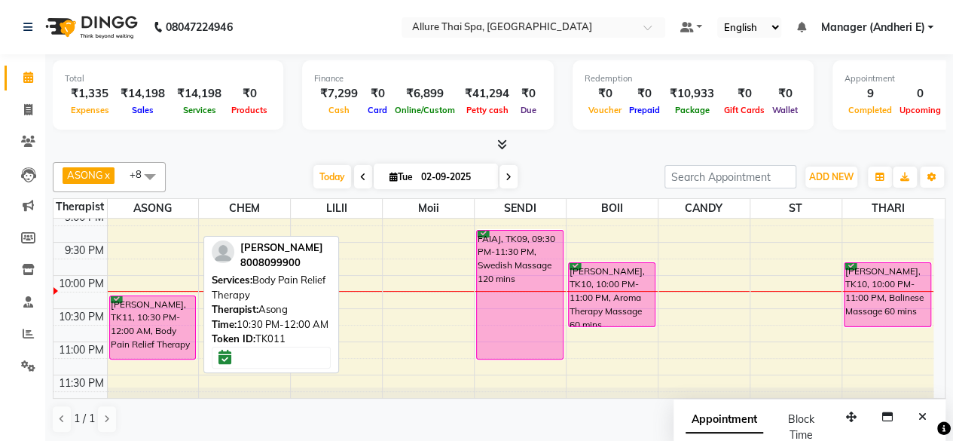
click at [163, 335] on div "[PERSON_NAME], TK11, 10:30 PM-12:00 AM, Body Pain Relief Therapy" at bounding box center [153, 327] width 86 height 63
select select "6"
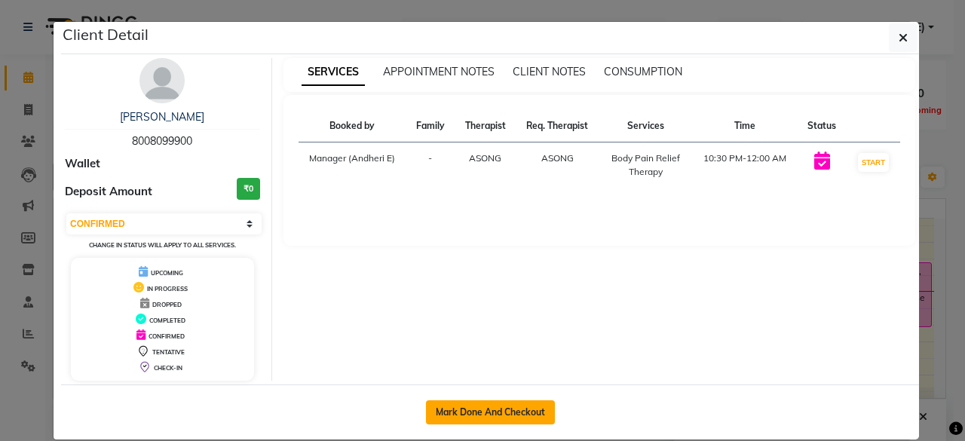
click at [506, 405] on button "Mark Done And Checkout" at bounding box center [490, 412] width 129 height 24
select select "service"
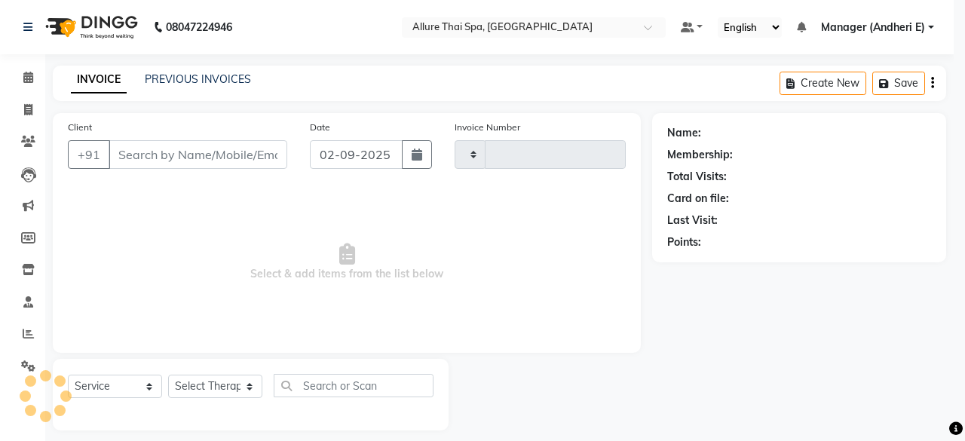
type input "1941"
select select "6826"
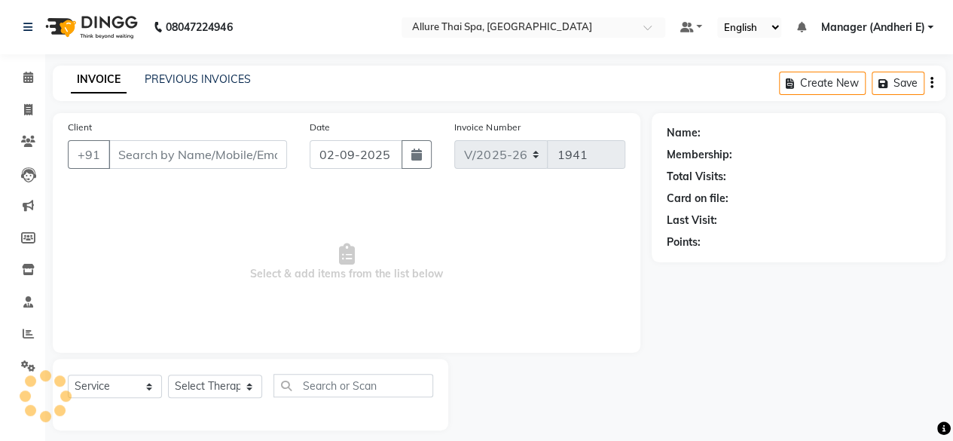
type input "8008099900"
select select "66693"
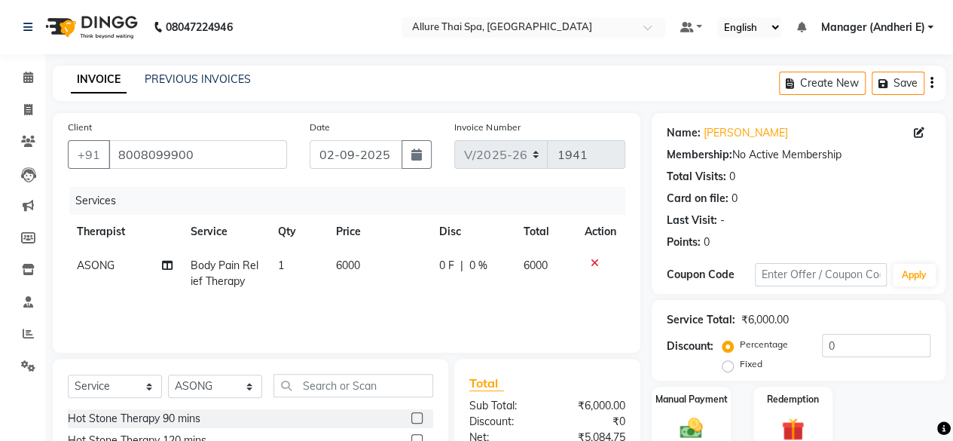
scroll to position [151, 0]
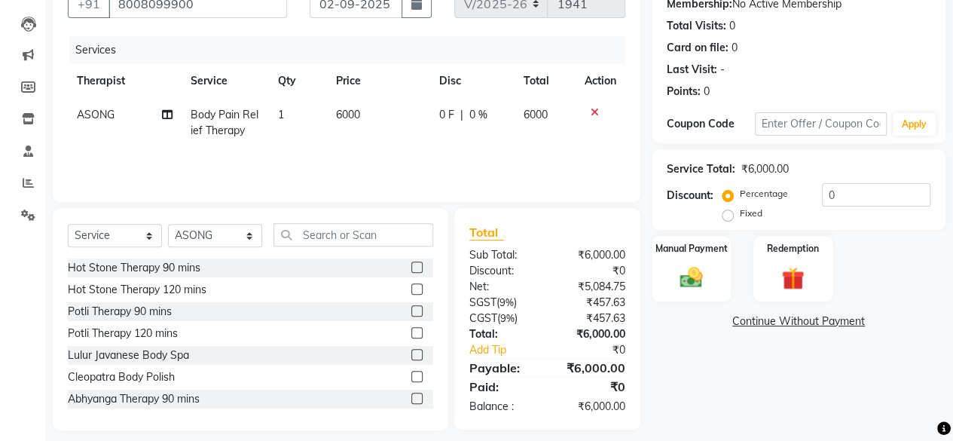
click at [740, 215] on label "Fixed" at bounding box center [751, 213] width 23 height 14
click at [728, 215] on input "Fixed" at bounding box center [731, 213] width 11 height 11
radio input "true"
click at [846, 194] on input "0" at bounding box center [876, 194] width 109 height 23
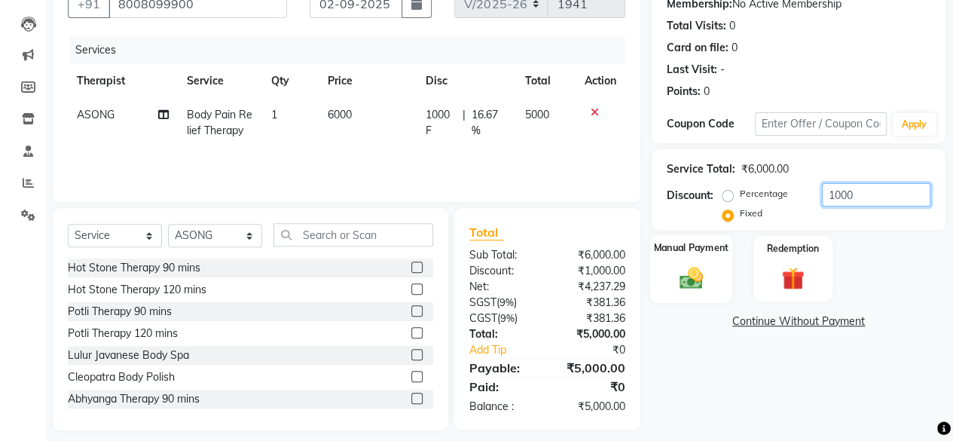
type input "1000"
click at [696, 269] on img at bounding box center [691, 277] width 38 height 27
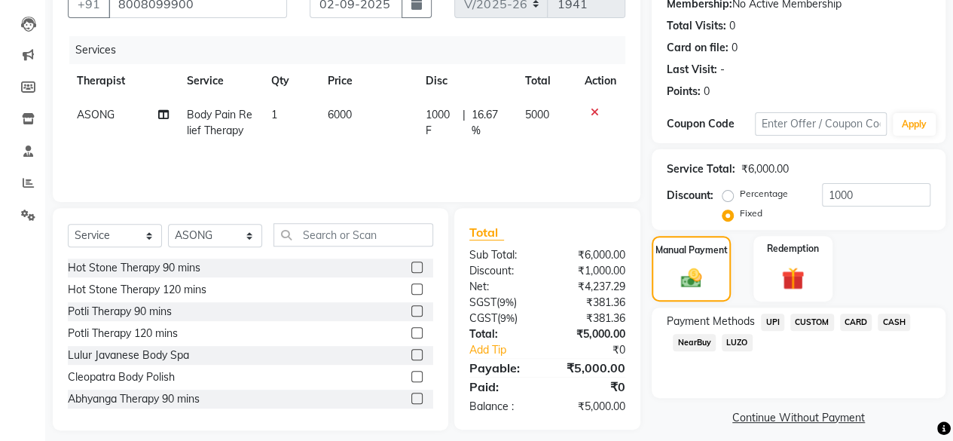
click at [776, 320] on span "UPI" at bounding box center [772, 321] width 23 height 17
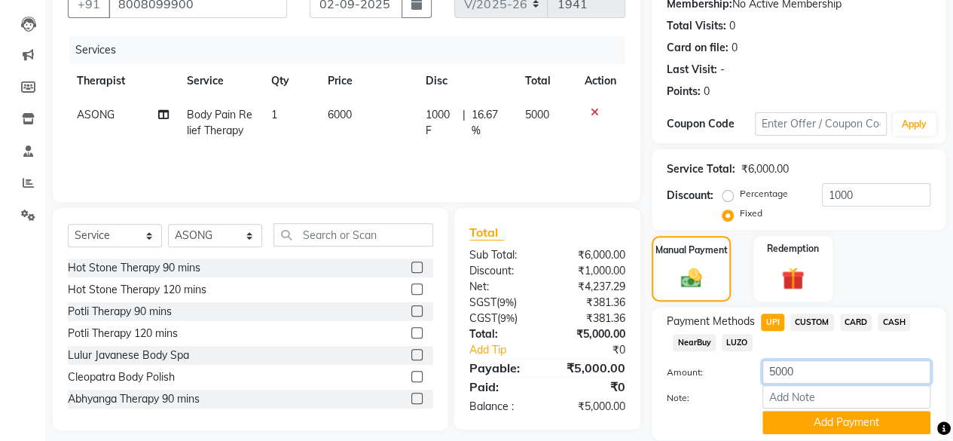
click at [810, 373] on input "5000" at bounding box center [847, 371] width 168 height 23
type input "5"
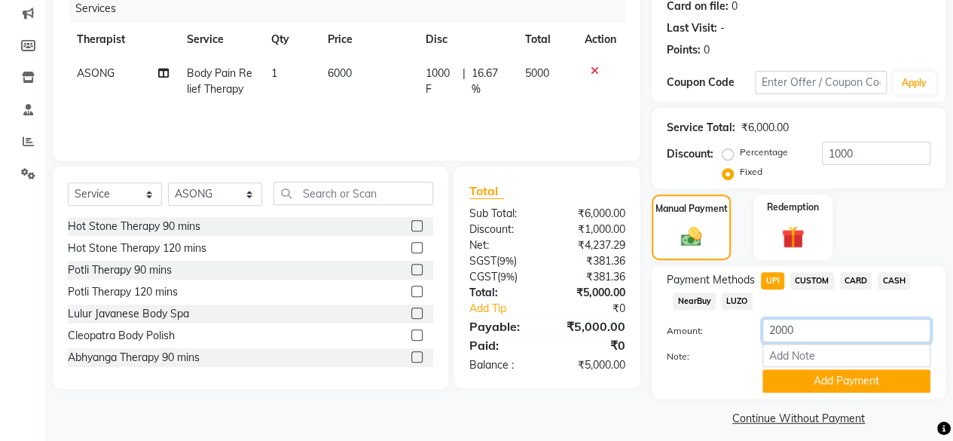
scroll to position [202, 0]
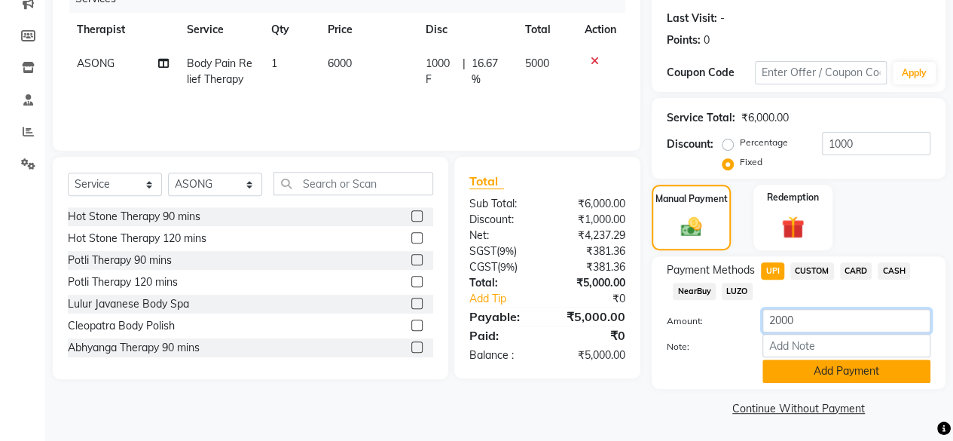
type input "2000"
click at [833, 373] on button "Add Payment" at bounding box center [847, 370] width 168 height 23
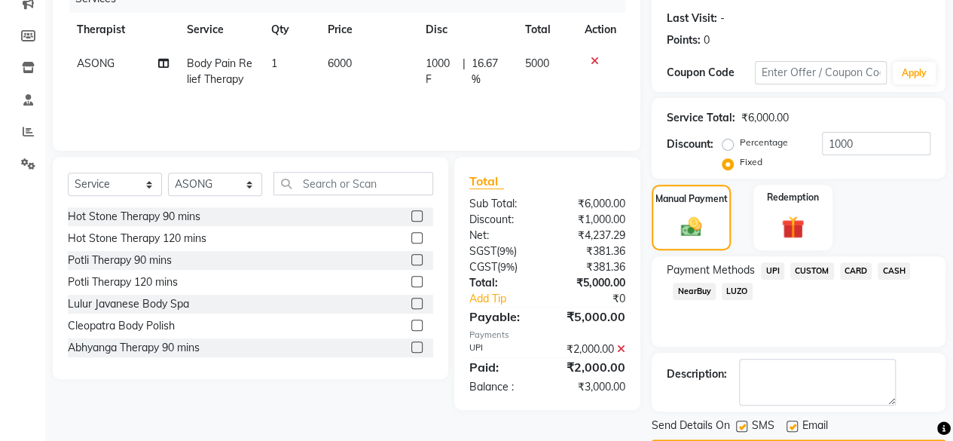
scroll to position [244, 0]
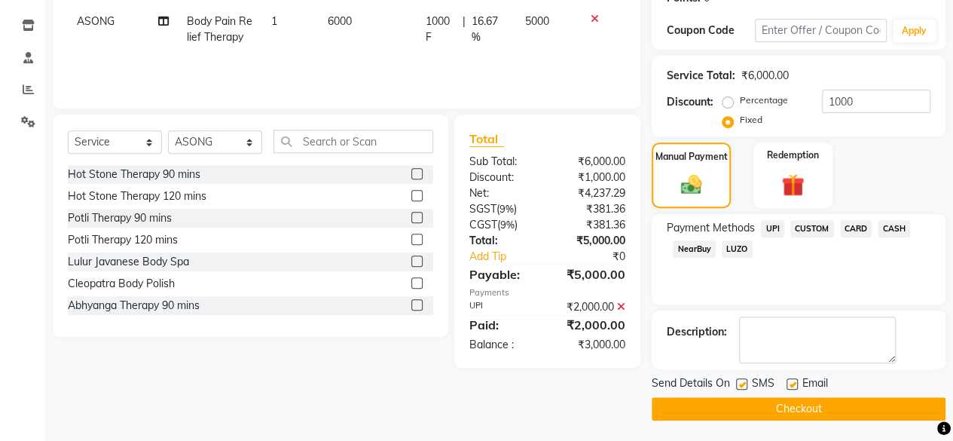
click at [897, 228] on span "CASH" at bounding box center [894, 228] width 32 height 17
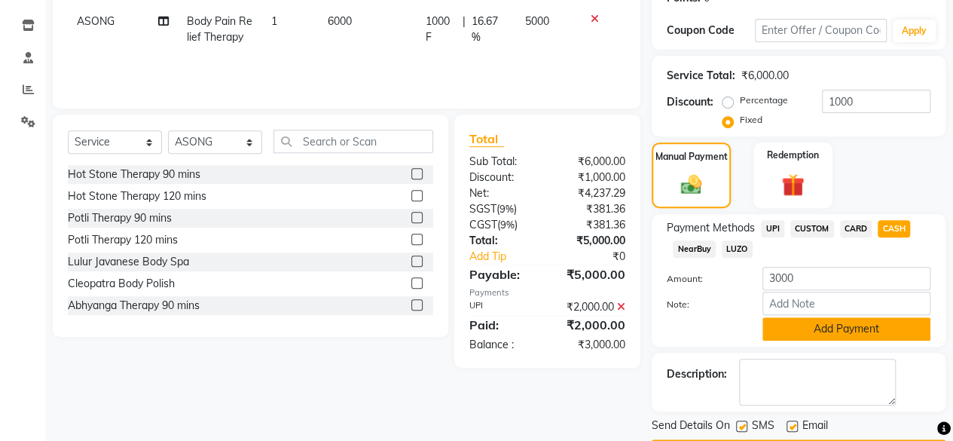
click at [854, 321] on button "Add Payment" at bounding box center [847, 328] width 168 height 23
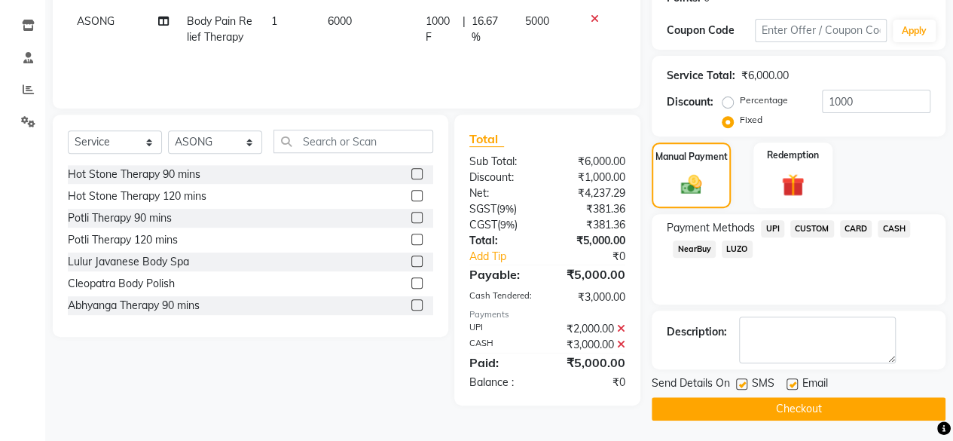
click at [740, 379] on label at bounding box center [741, 383] width 11 height 11
click at [740, 380] on input "checkbox" at bounding box center [741, 385] width 10 height 10
checkbox input "false"
click at [793, 381] on label at bounding box center [792, 383] width 11 height 11
click at [793, 381] on input "checkbox" at bounding box center [792, 385] width 10 height 10
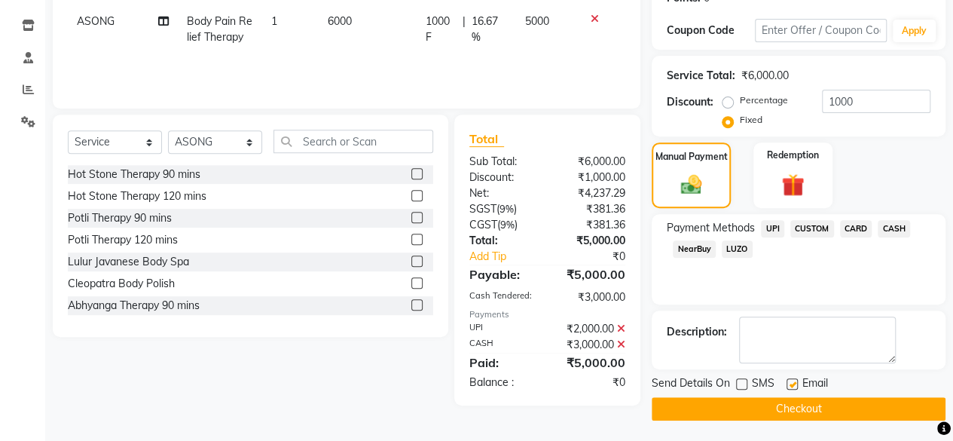
checkbox input "false"
click at [802, 408] on button "Checkout" at bounding box center [799, 408] width 294 height 23
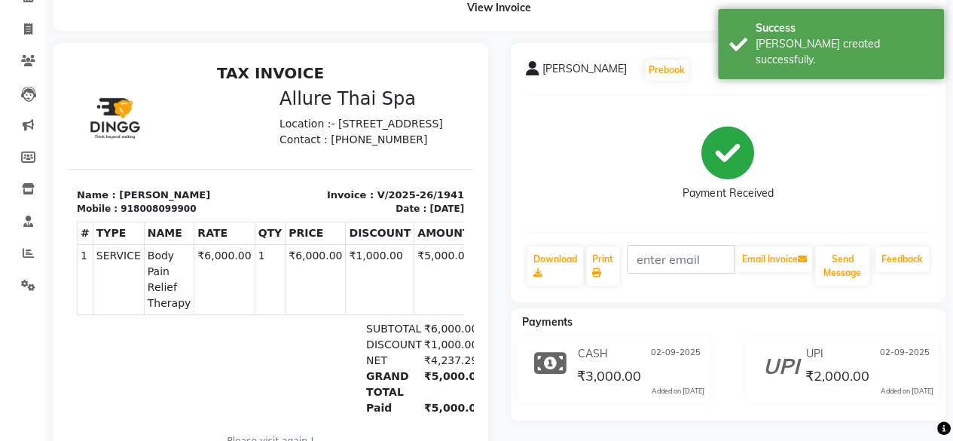
scroll to position [48, 0]
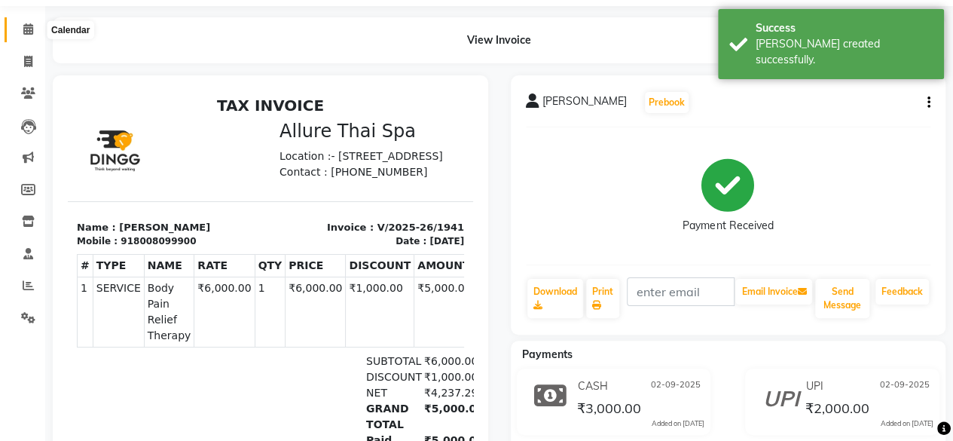
click at [24, 30] on icon at bounding box center [28, 28] width 10 height 11
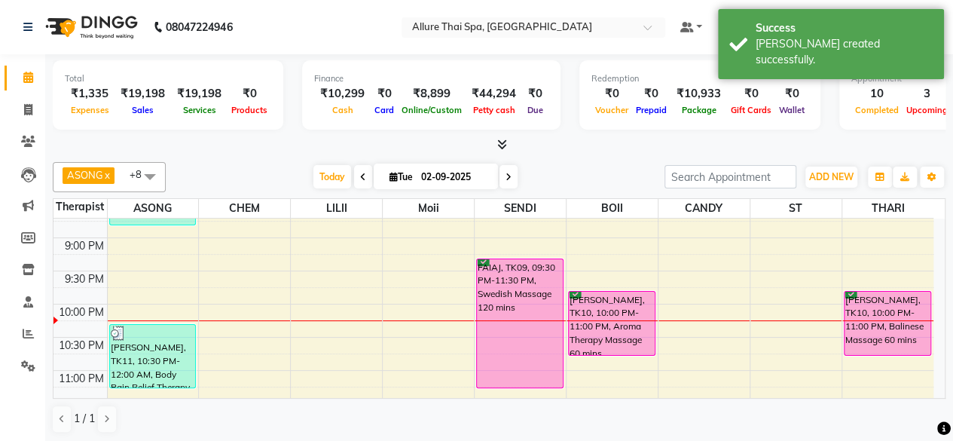
scroll to position [805, 0]
